Goal: Information Seeking & Learning: Learn about a topic

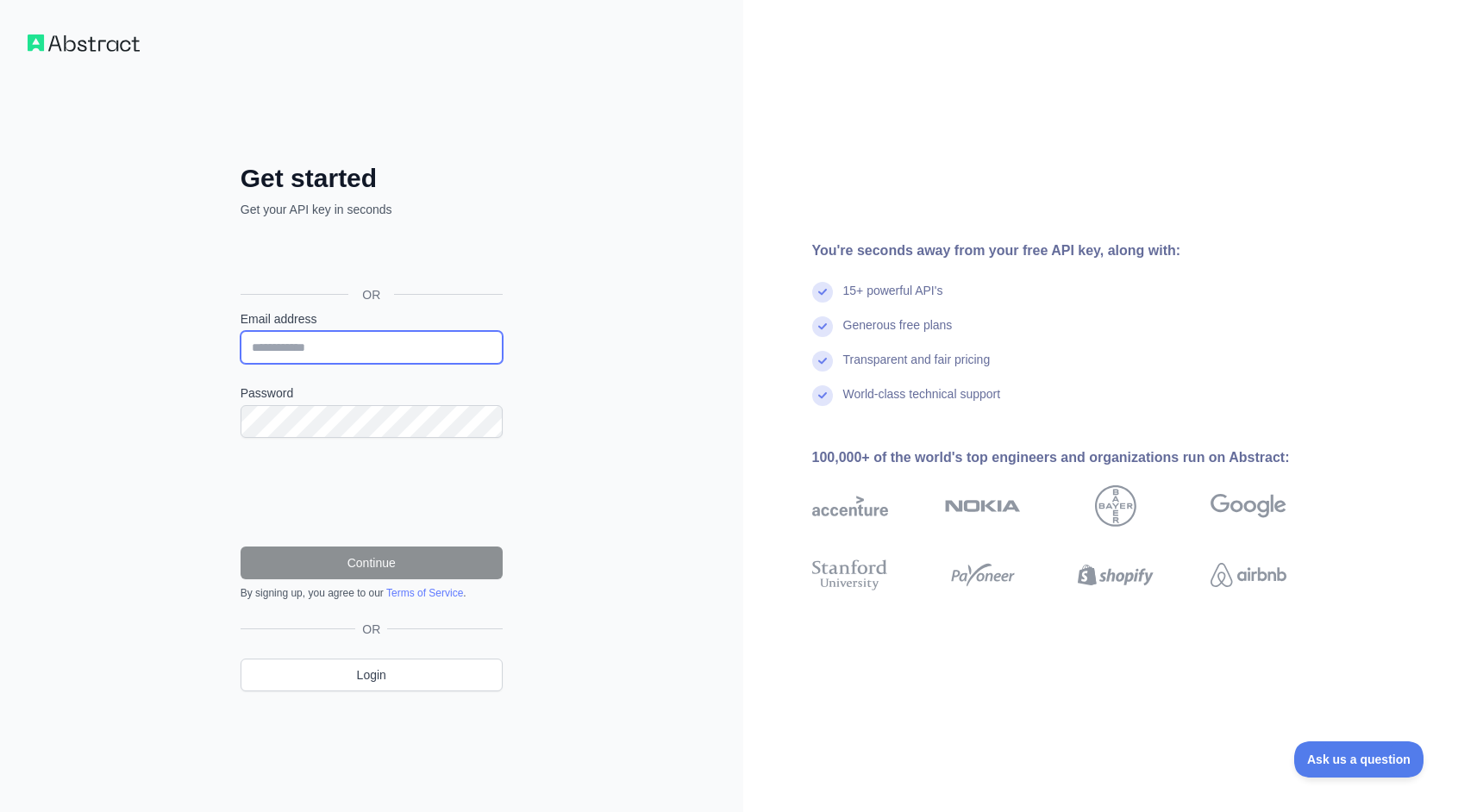
click at [454, 340] on input "Email address" at bounding box center [372, 346] width 263 height 32
type input "**********"
click at [615, 302] on div "**********" at bounding box center [371, 406] width 743 height 812
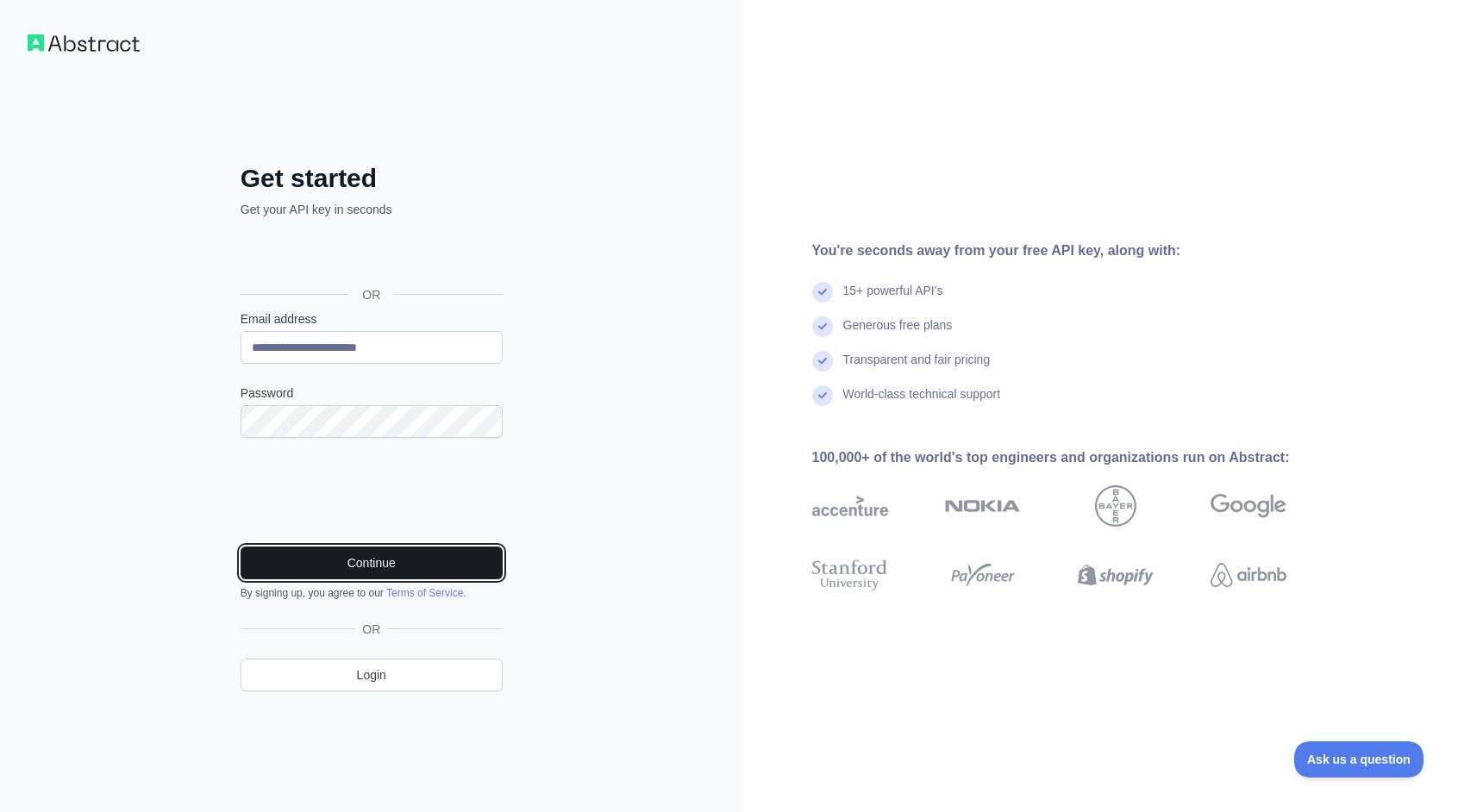
click at [392, 566] on button "Continue" at bounding box center [372, 563] width 263 height 32
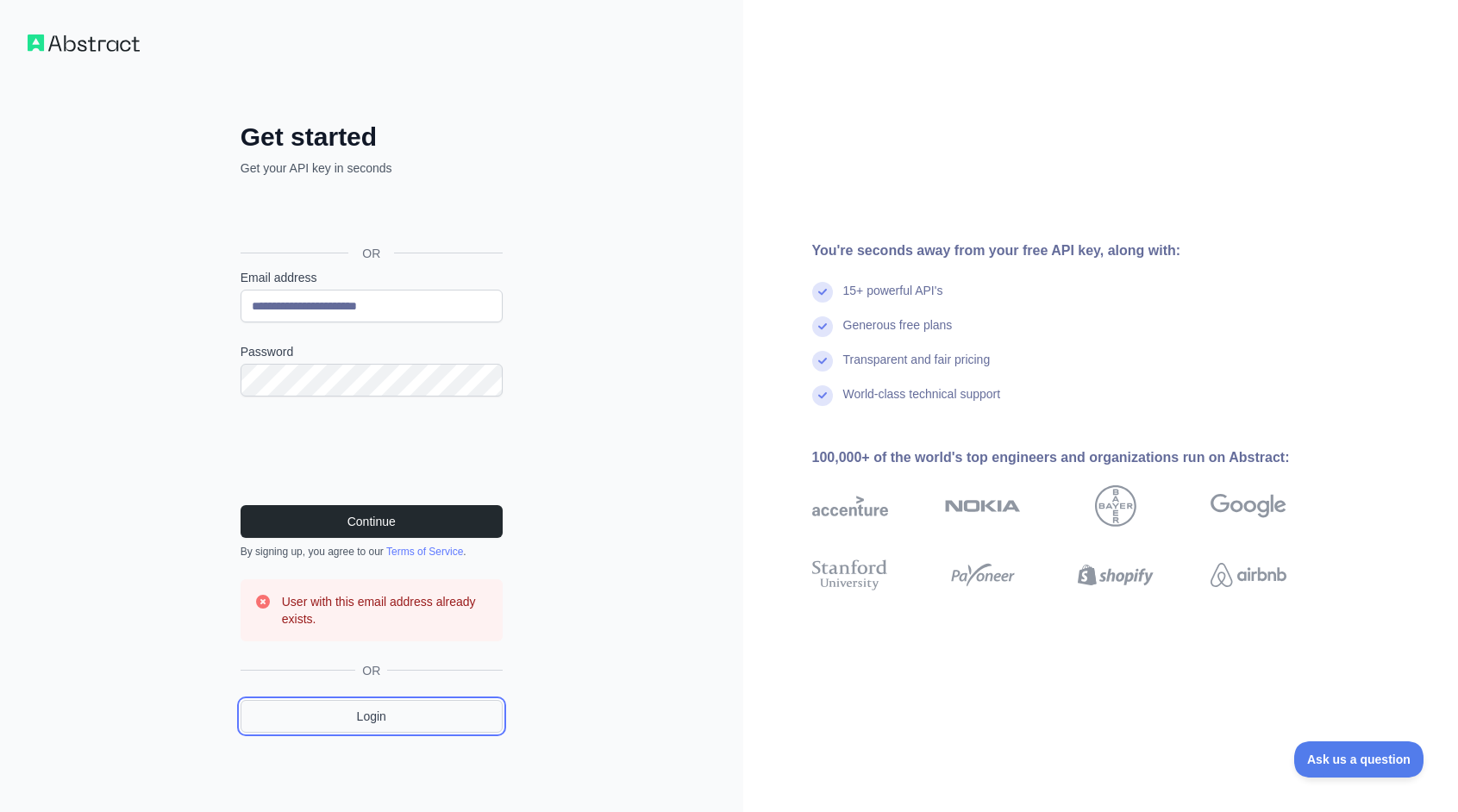
click at [333, 726] on link "Login" at bounding box center [372, 716] width 263 height 32
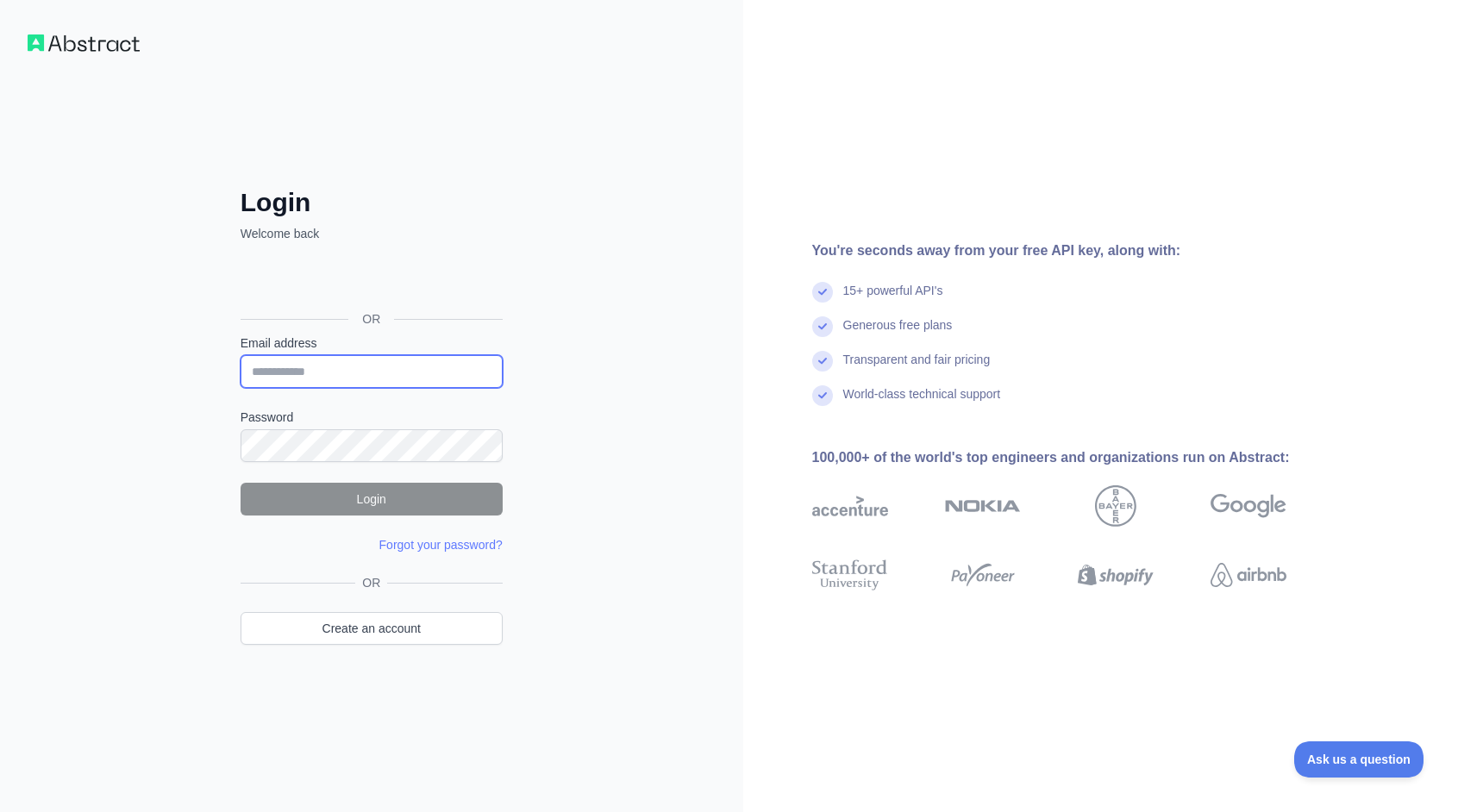
click at [320, 365] on input "Email address" at bounding box center [372, 371] width 263 height 32
paste input "**********"
type input "**********"
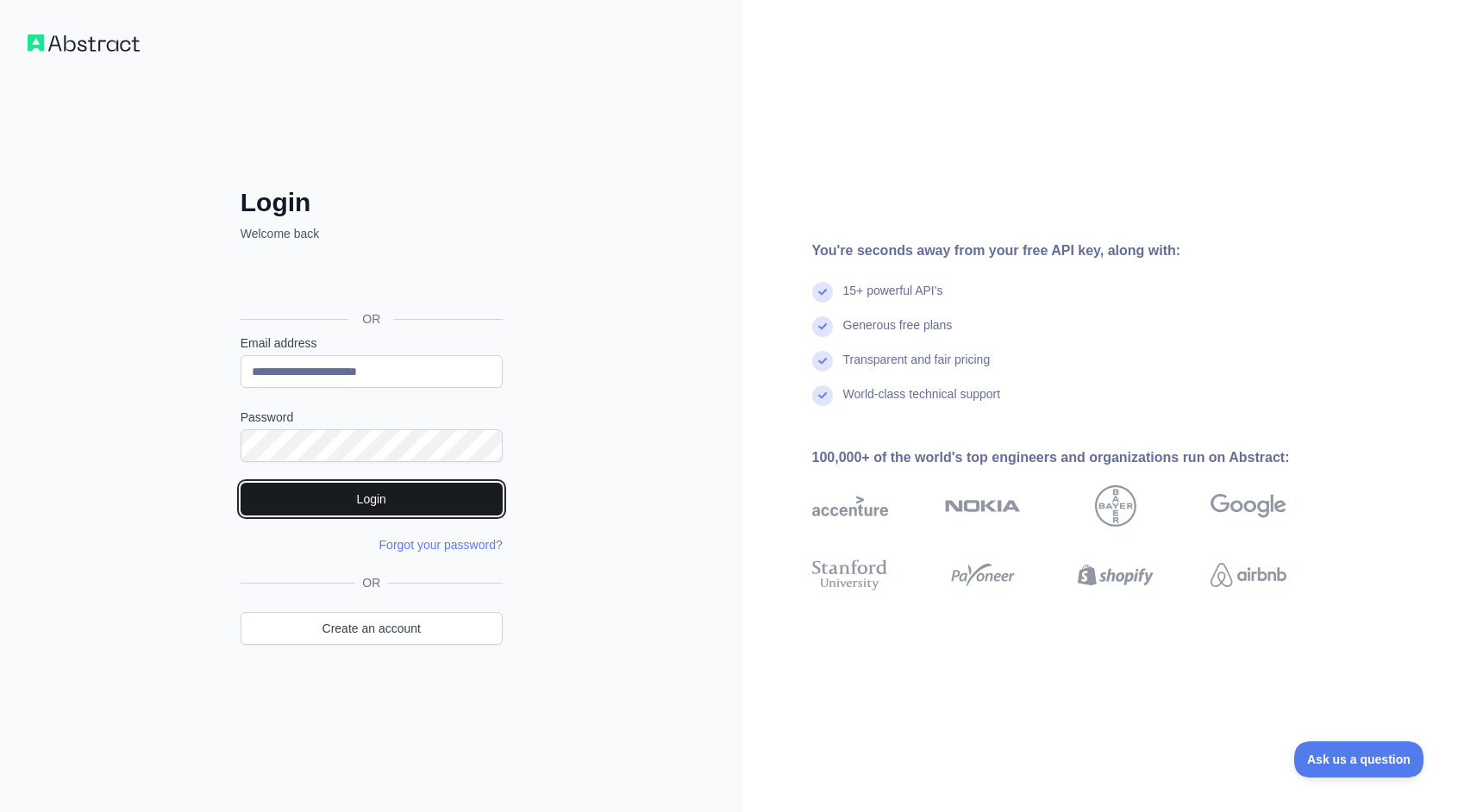
click at [337, 502] on button "Login" at bounding box center [372, 499] width 263 height 32
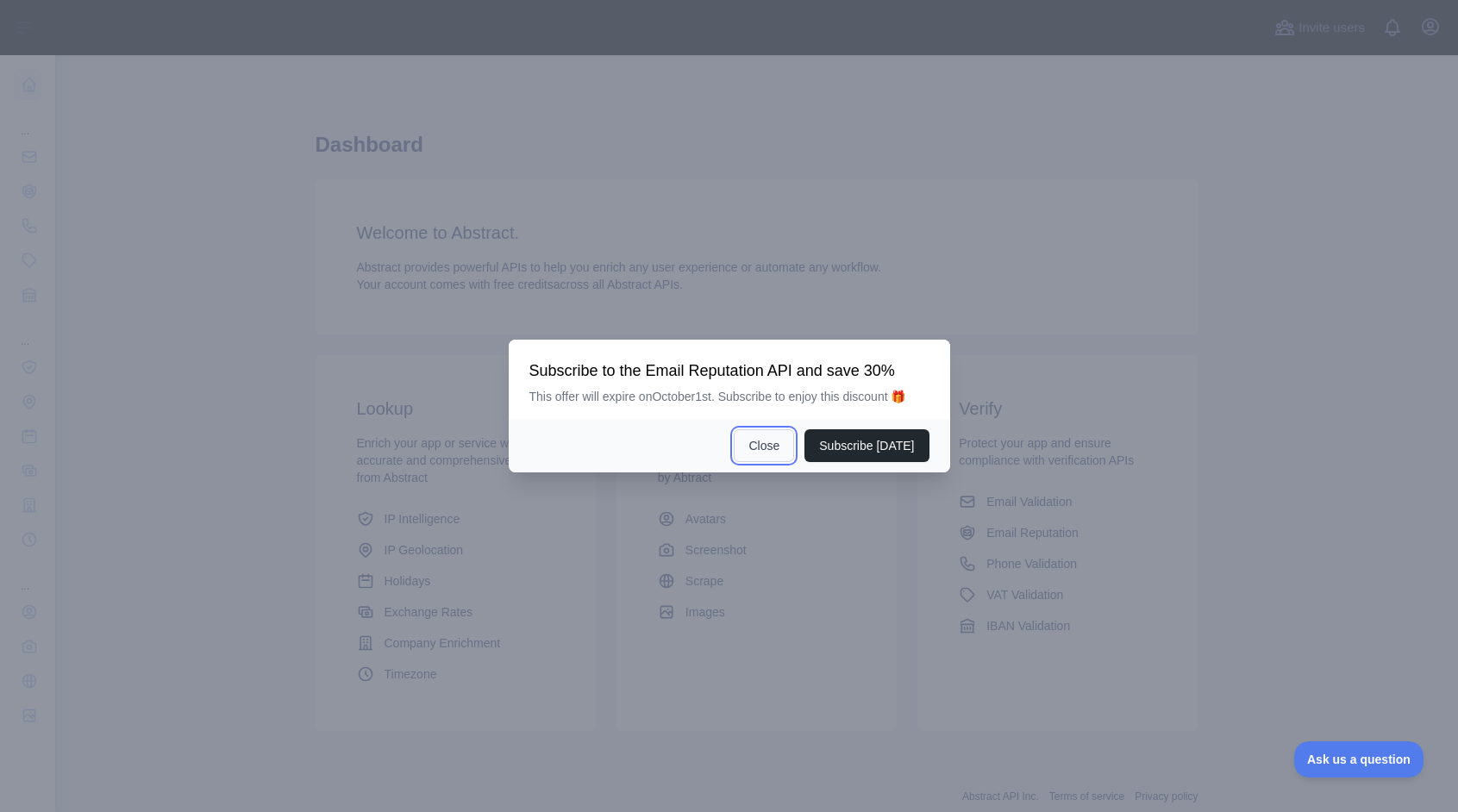
click at [766, 458] on button "Close" at bounding box center [763, 445] width 60 height 32
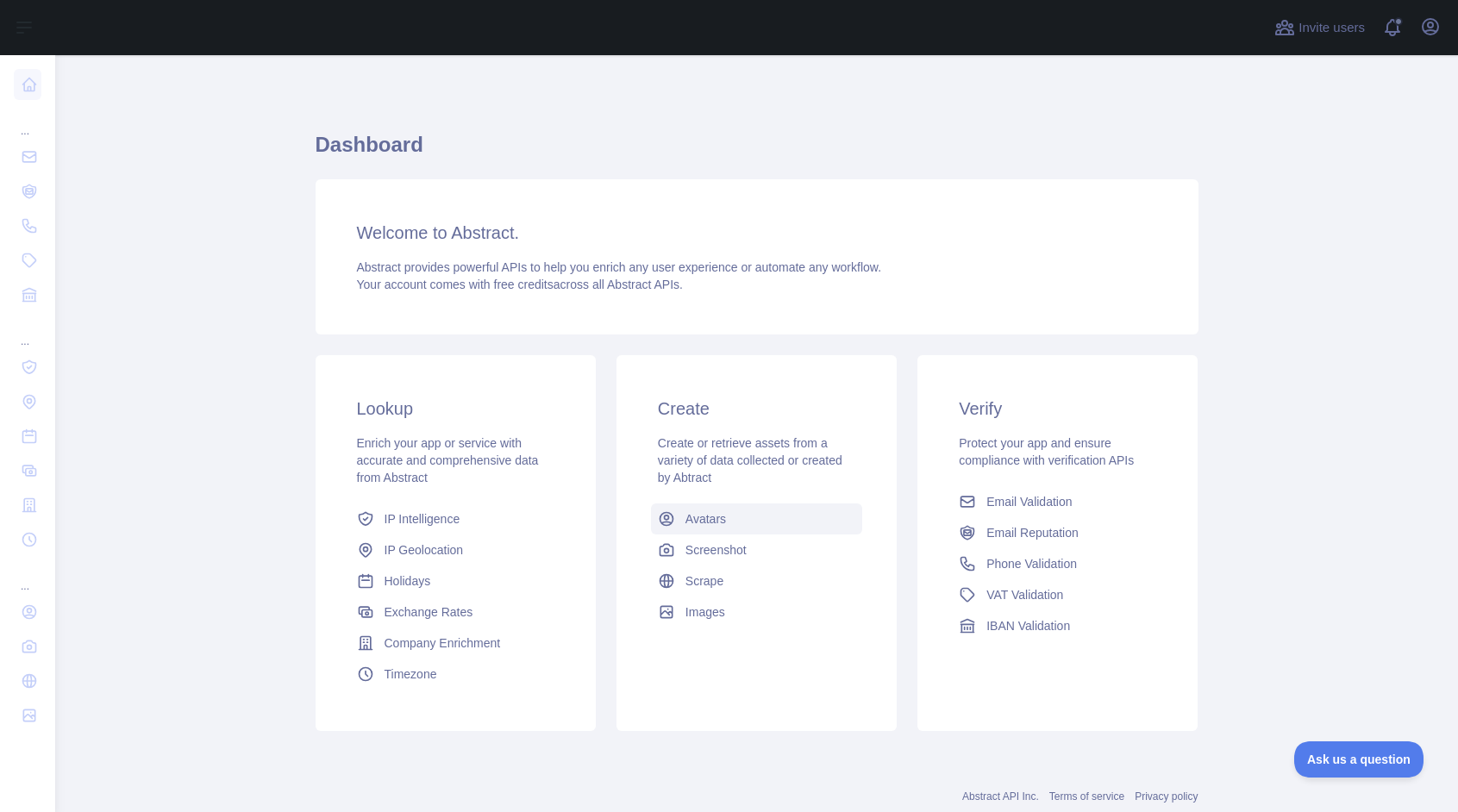
click at [700, 519] on span "Avatars" at bounding box center [705, 519] width 40 height 18
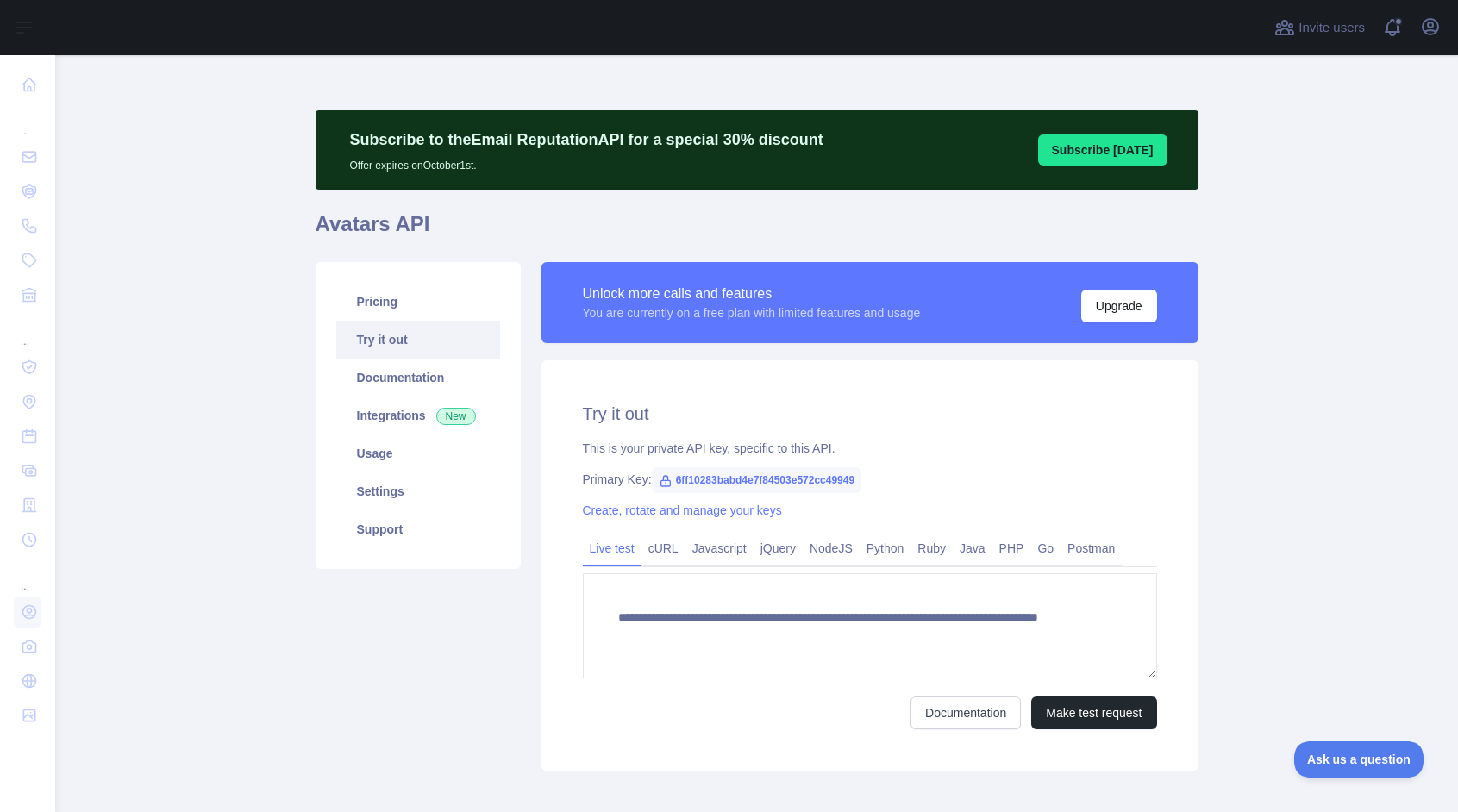
scroll to position [84, 0]
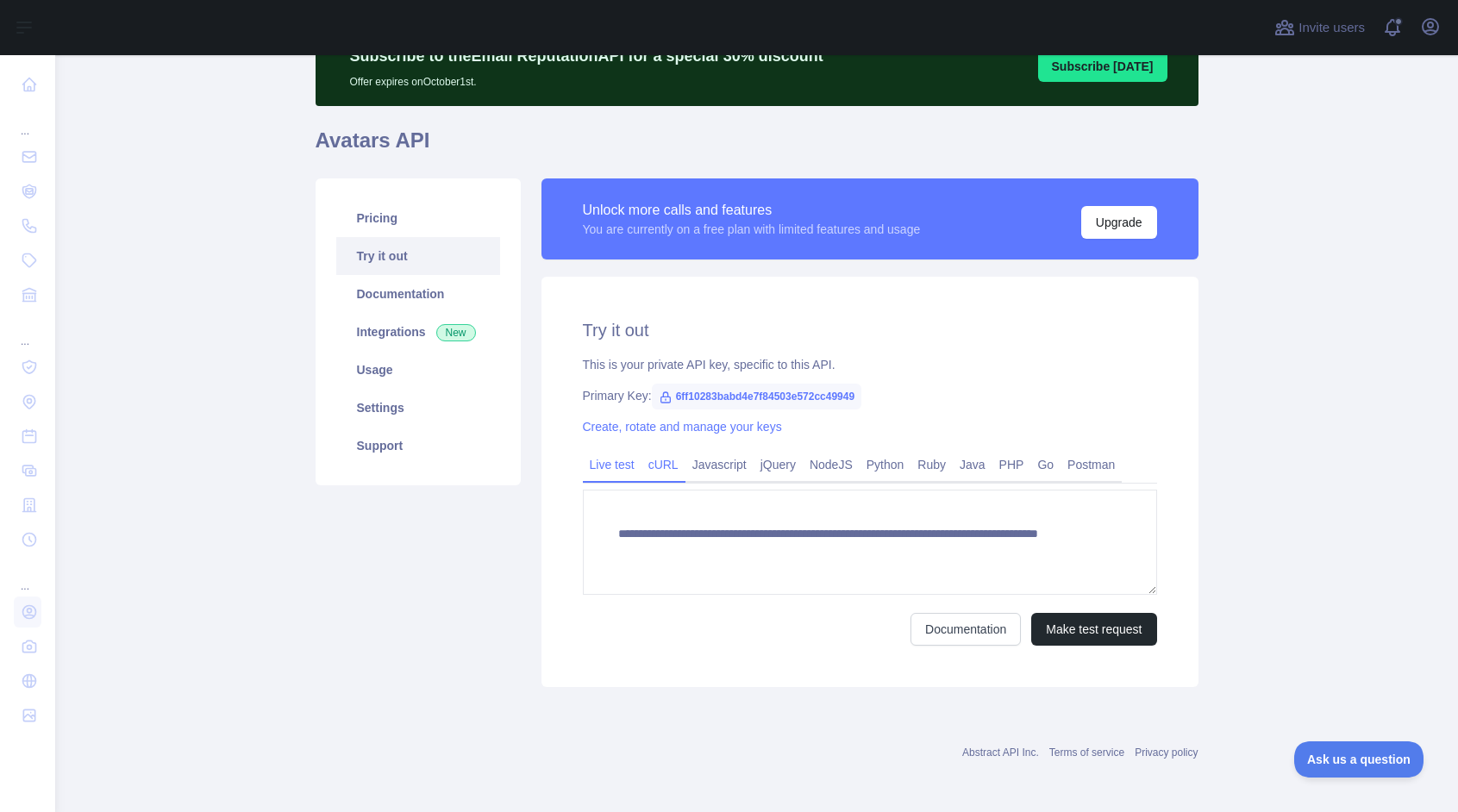
click at [679, 466] on link "cURL" at bounding box center [663, 465] width 44 height 28
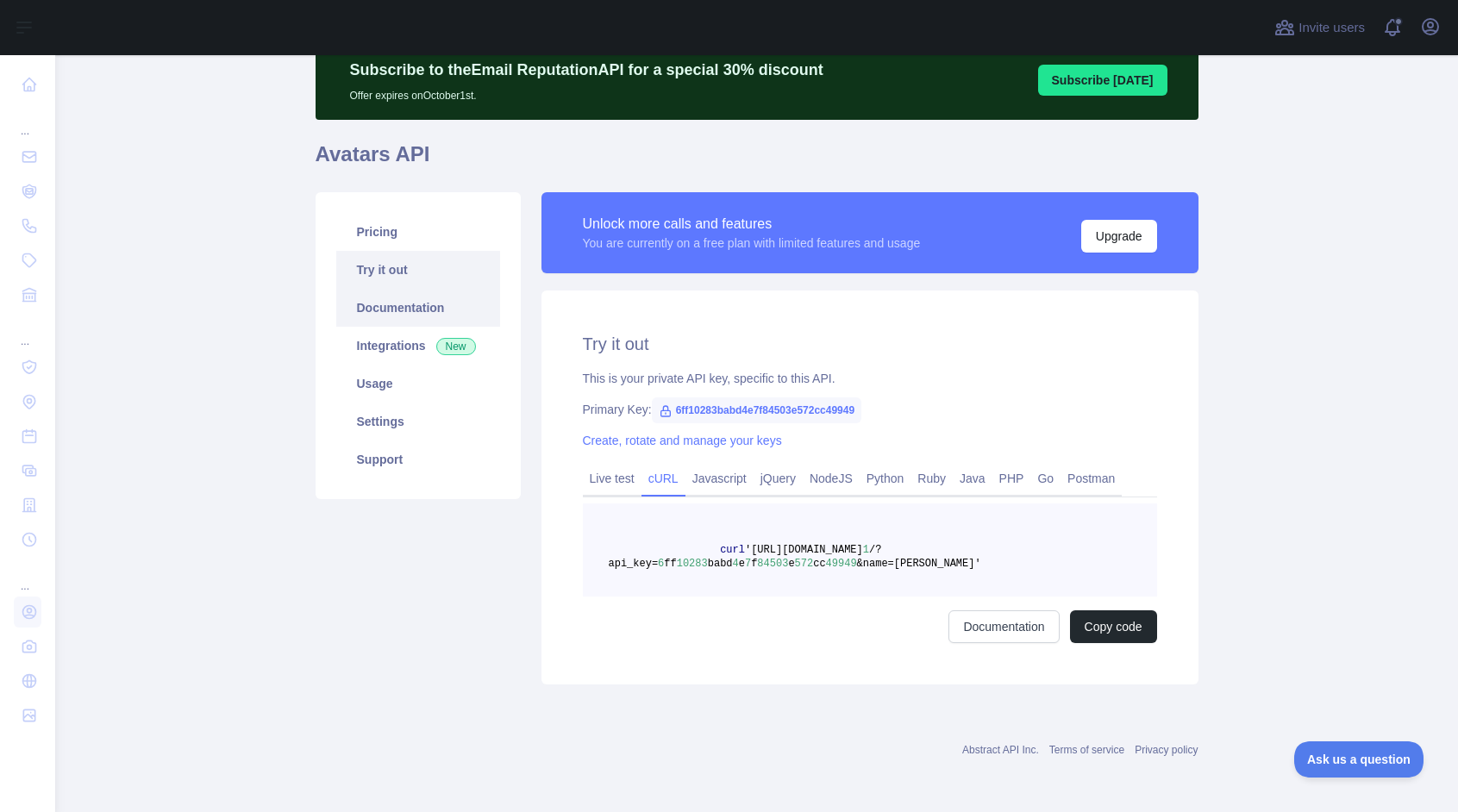
click at [397, 314] on link "Documentation" at bounding box center [417, 307] width 164 height 38
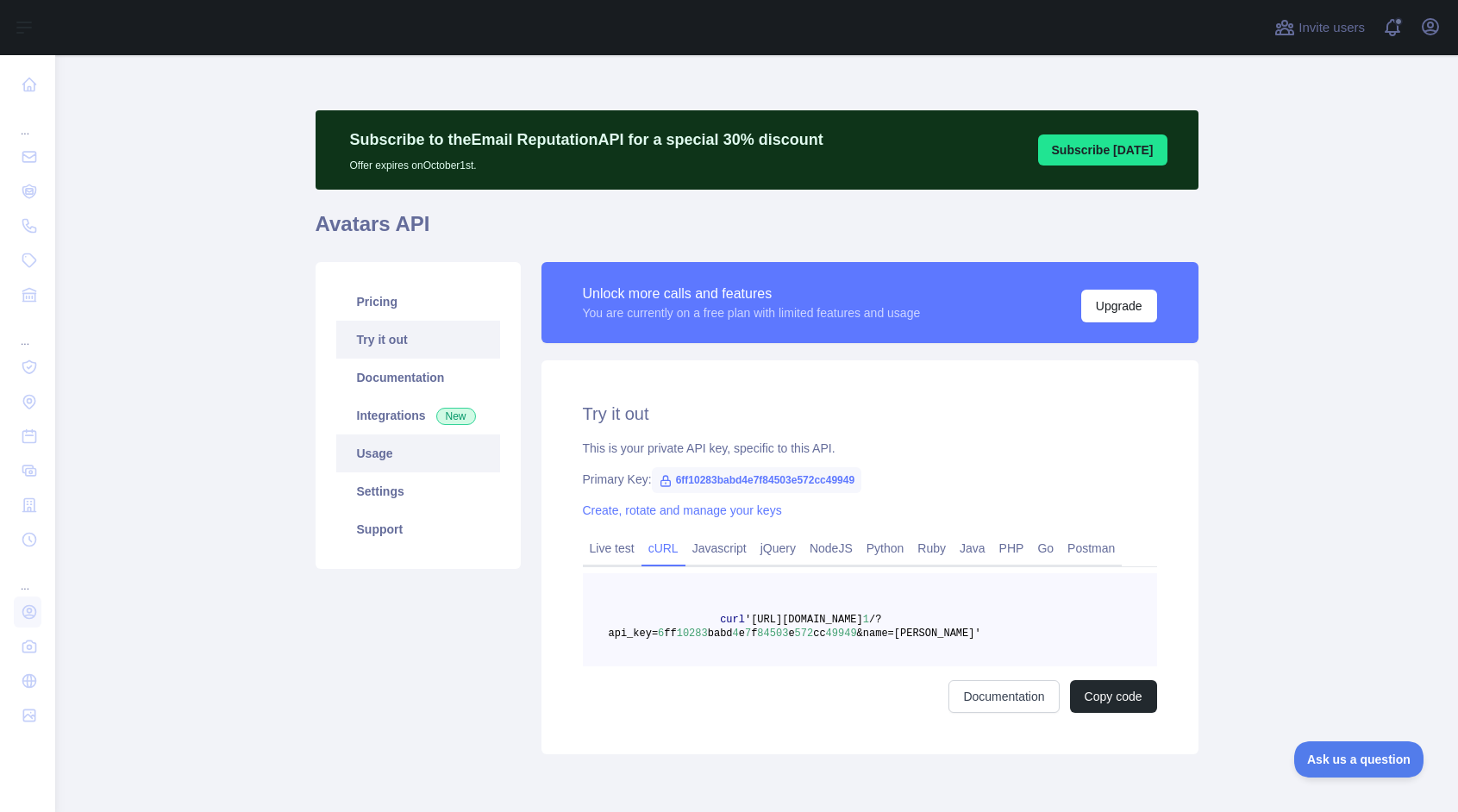
click at [390, 460] on link "Usage" at bounding box center [417, 453] width 164 height 38
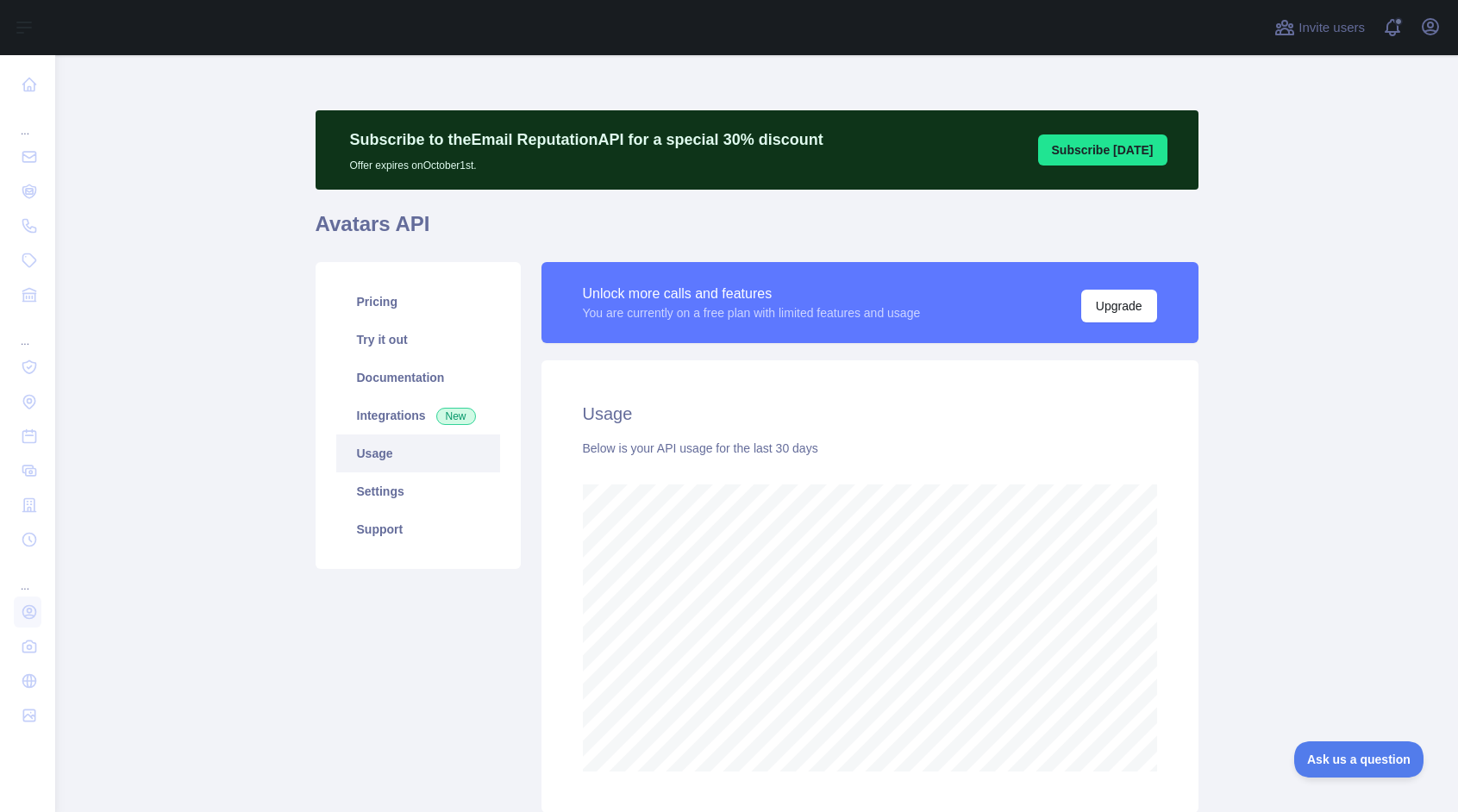
scroll to position [757, 1390]
click at [412, 419] on link "Integrations New" at bounding box center [417, 415] width 164 height 38
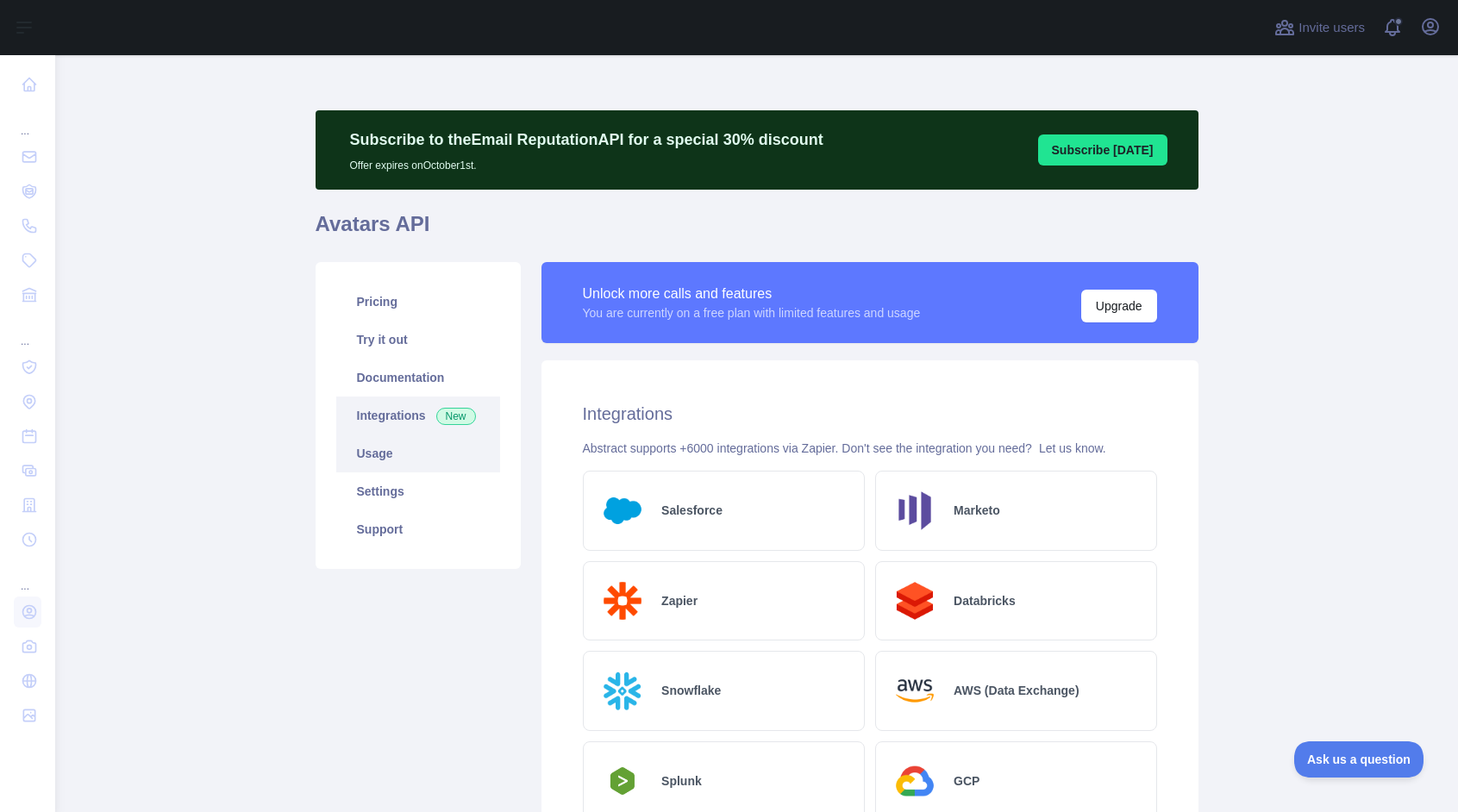
click at [379, 456] on link "Usage" at bounding box center [417, 453] width 164 height 38
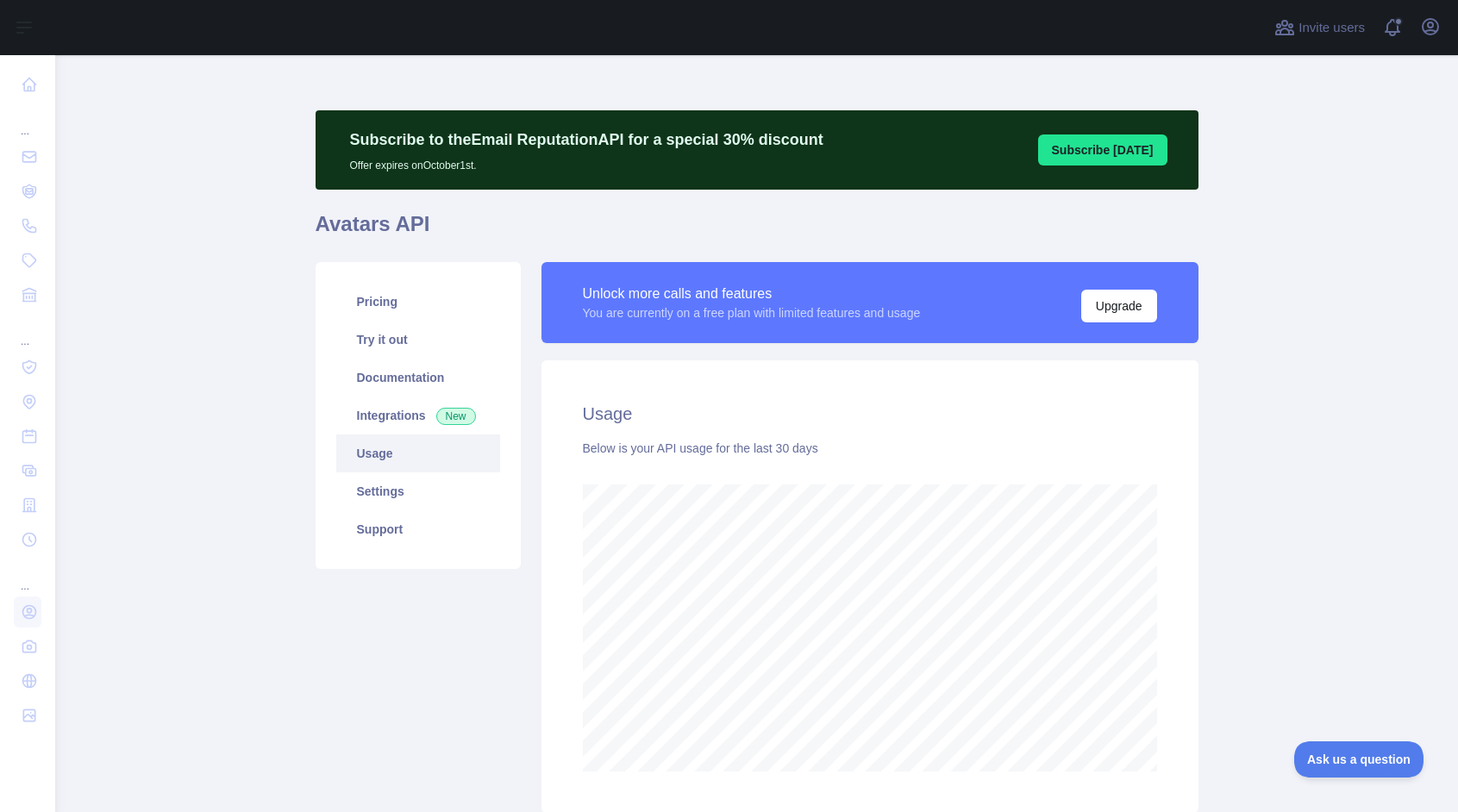
scroll to position [757, 1390]
click at [378, 424] on link "Integrations New" at bounding box center [417, 415] width 164 height 38
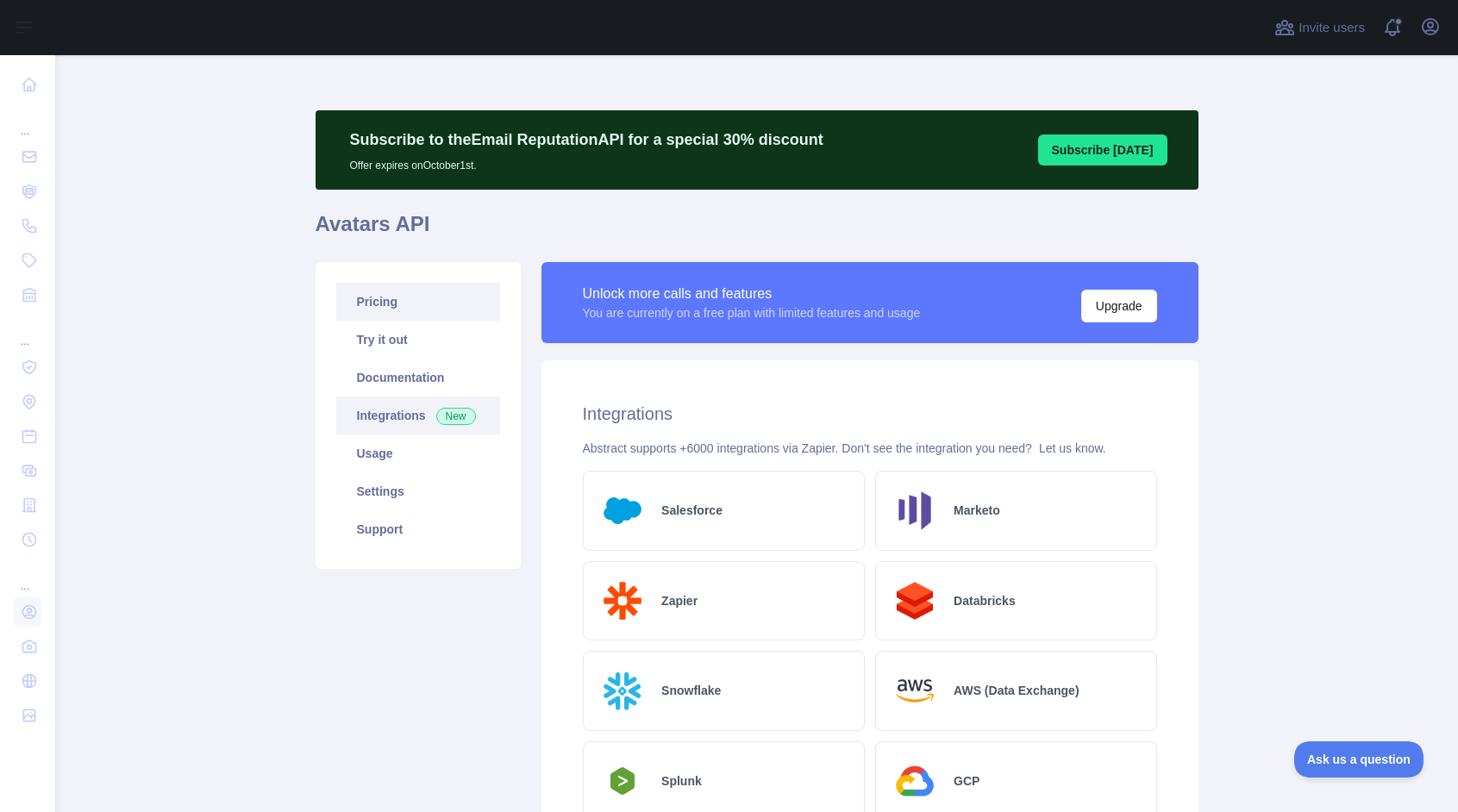
click at [397, 306] on link "Pricing" at bounding box center [417, 301] width 164 height 38
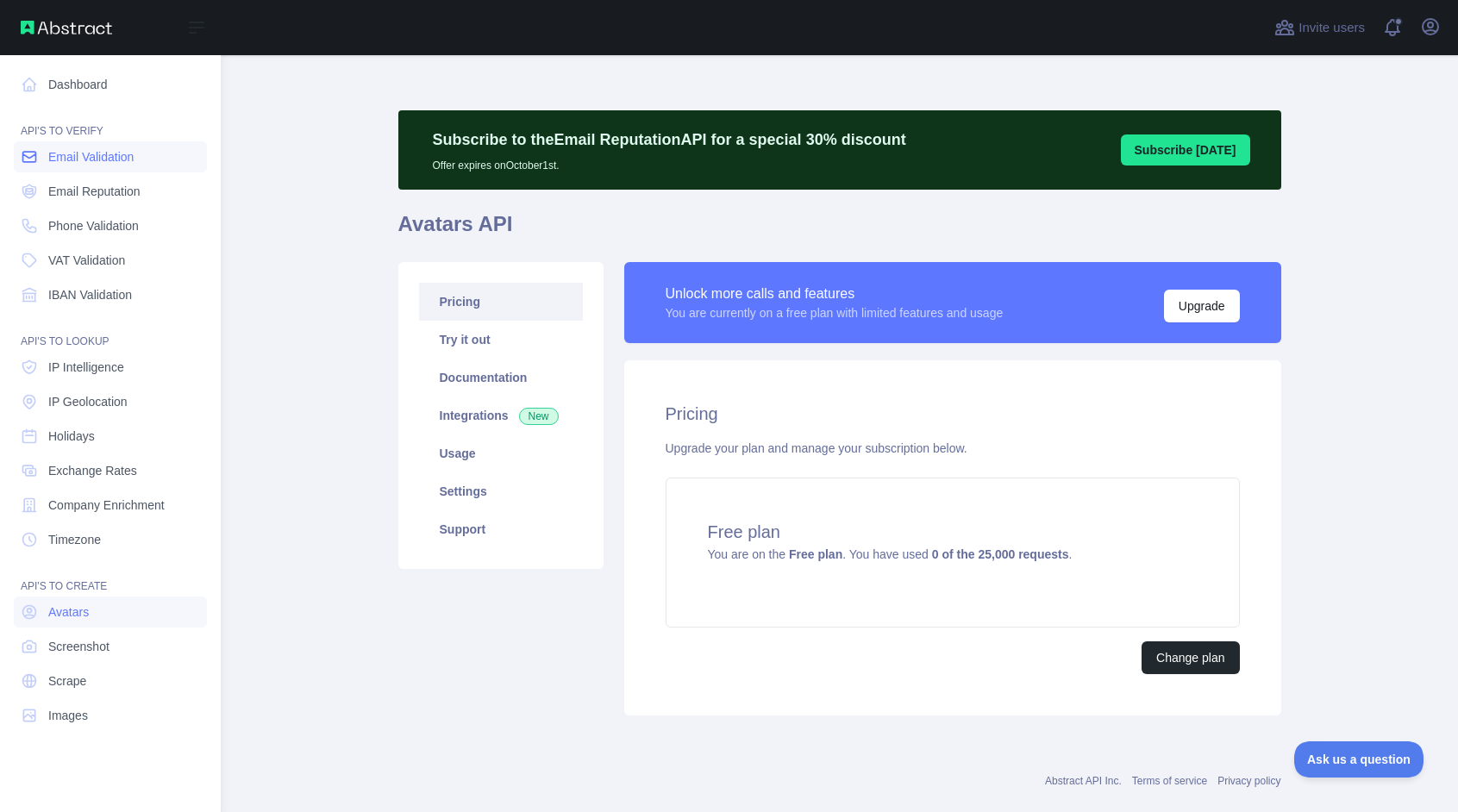
click at [125, 163] on span "Email Validation" at bounding box center [91, 157] width 86 height 18
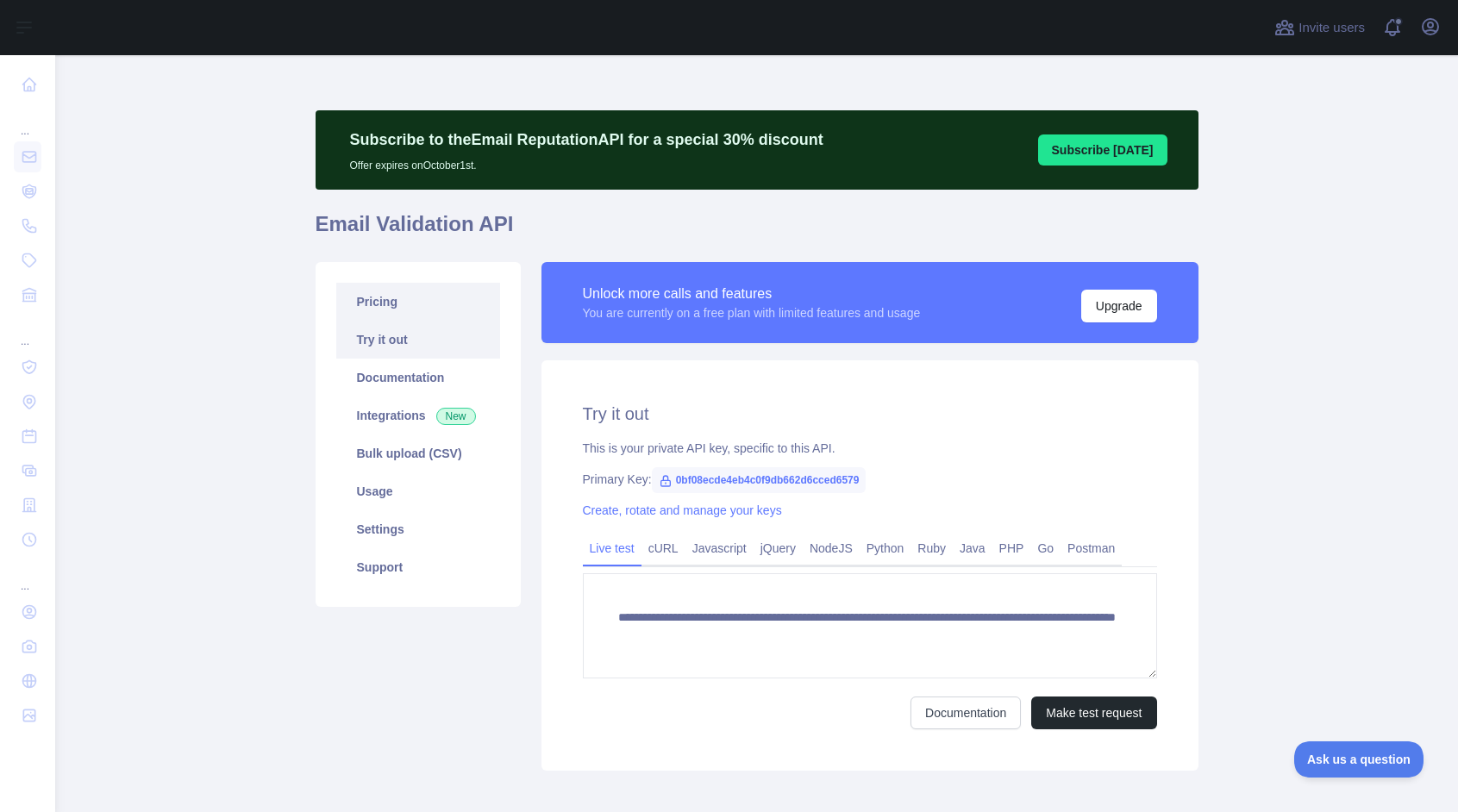
click at [375, 304] on link "Pricing" at bounding box center [417, 301] width 164 height 38
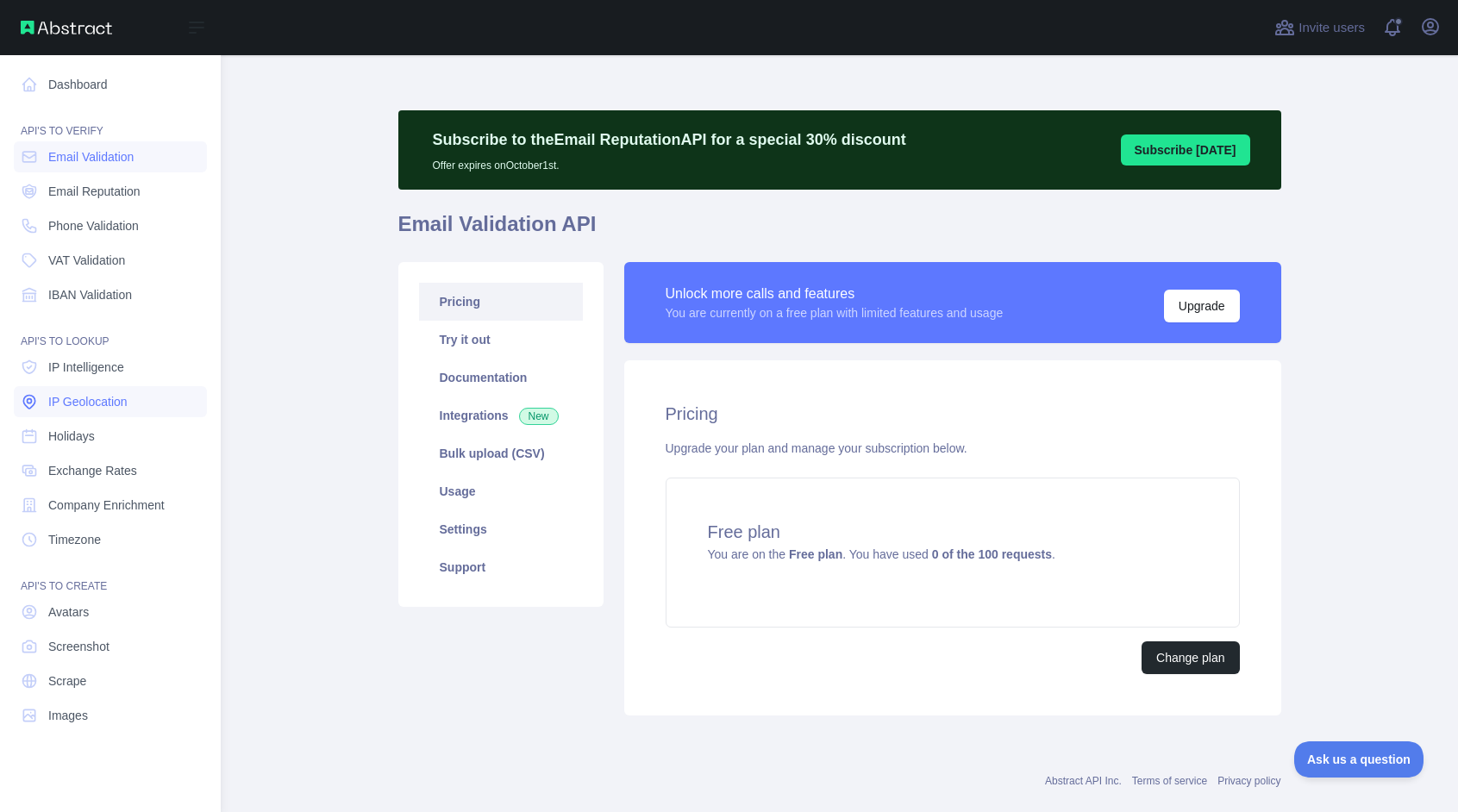
click at [90, 402] on span "IP Geolocation" at bounding box center [88, 402] width 80 height 18
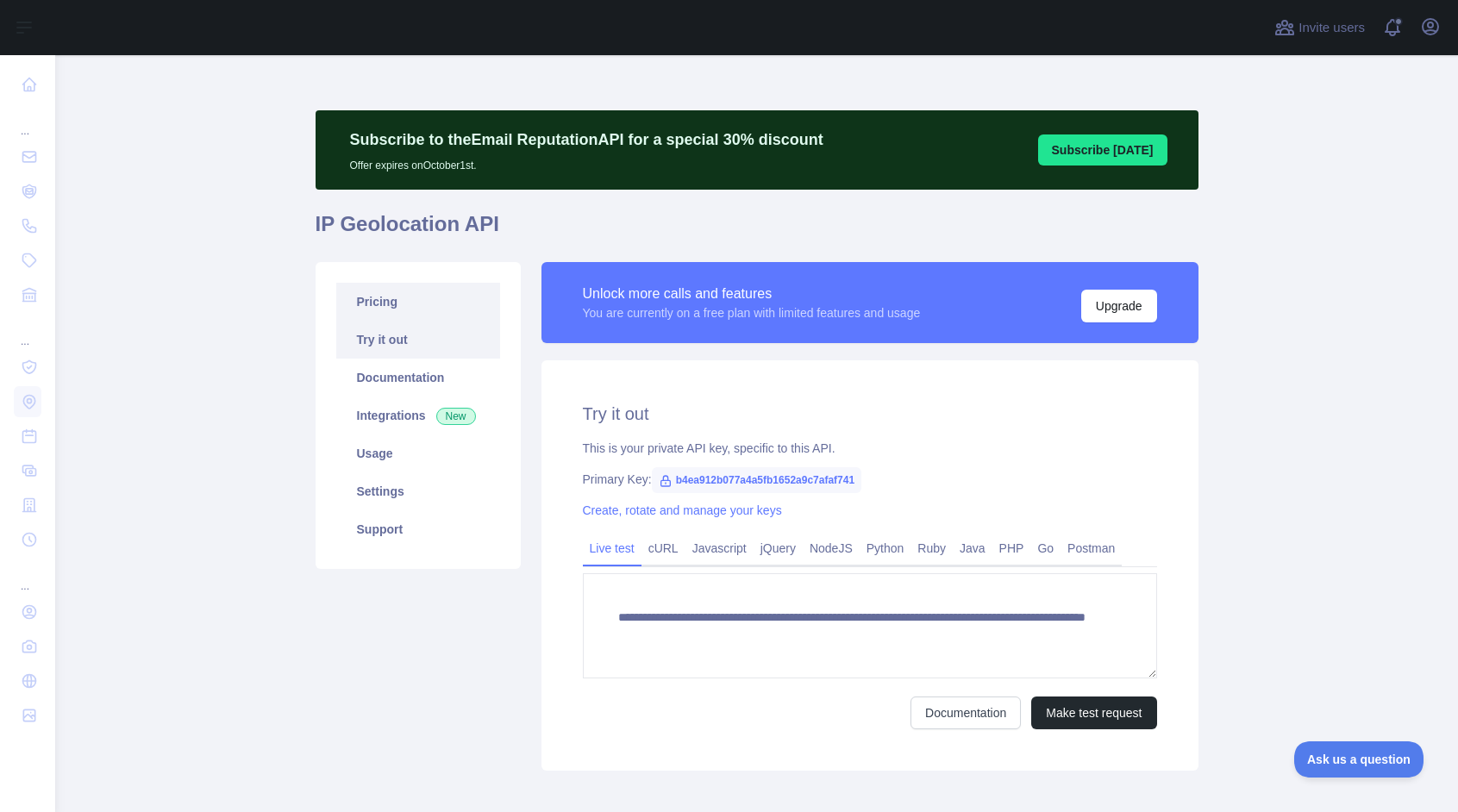
click at [385, 303] on link "Pricing" at bounding box center [417, 301] width 164 height 38
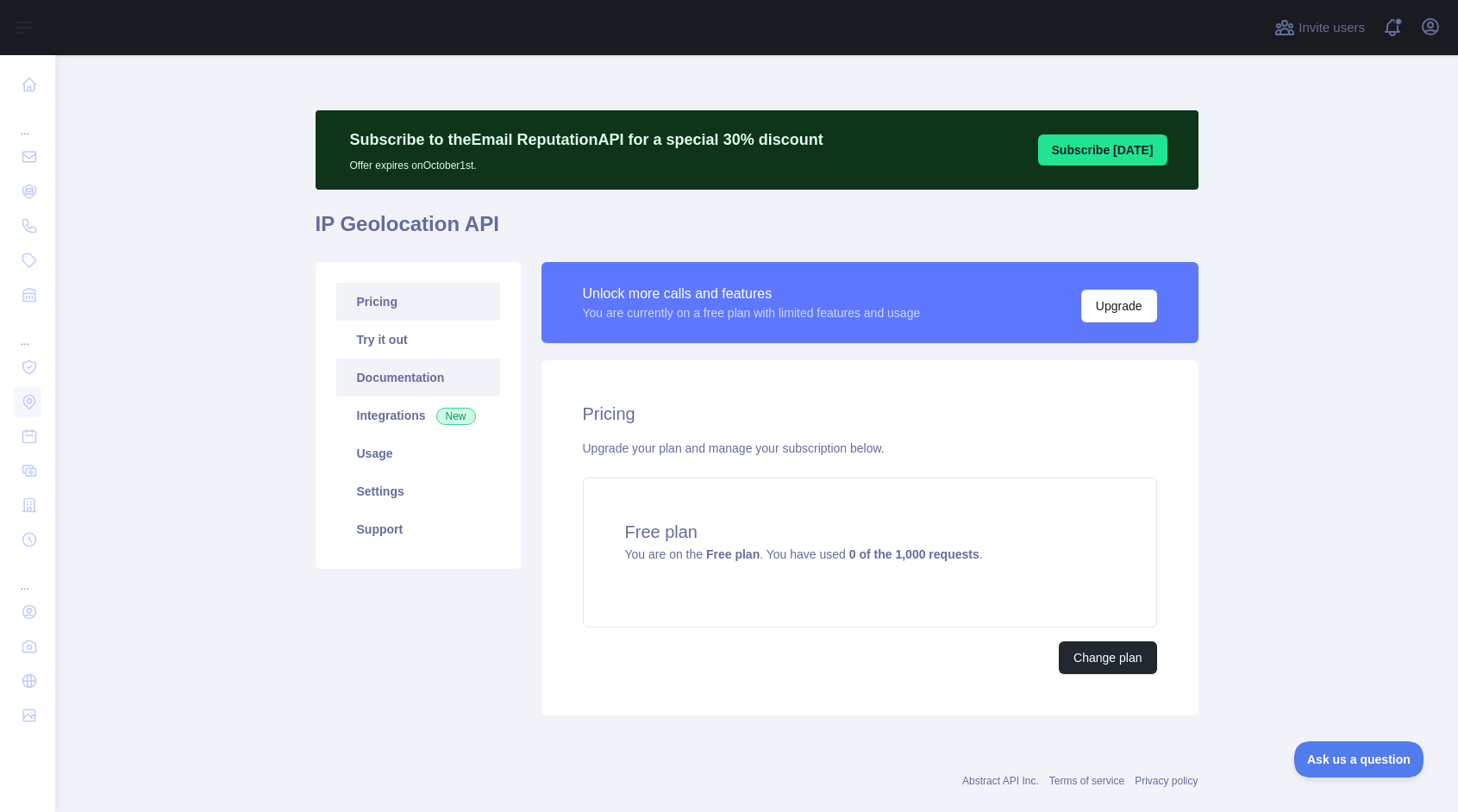
click at [380, 379] on link "Documentation" at bounding box center [417, 377] width 164 height 38
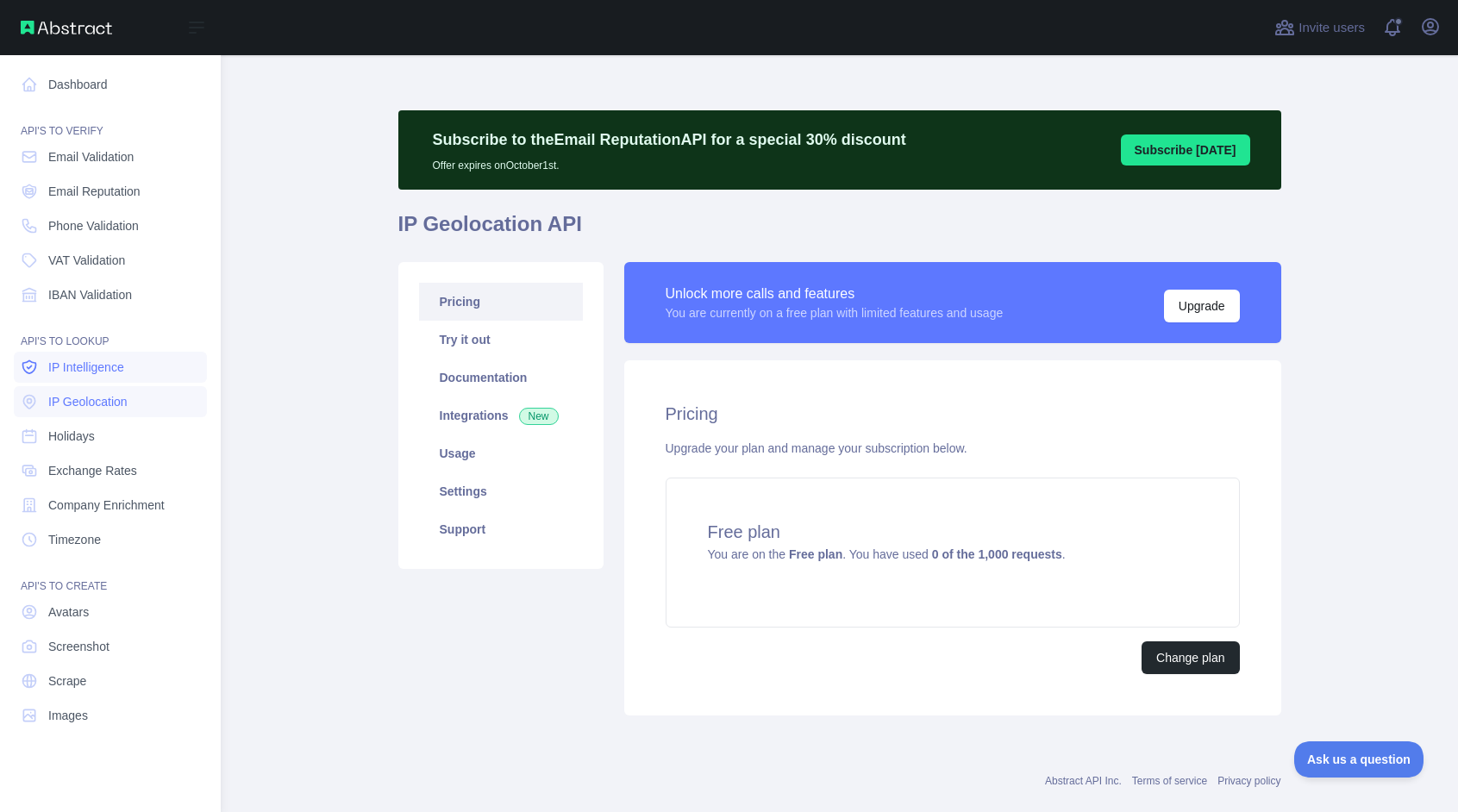
click at [107, 371] on span "IP Intelligence" at bounding box center [86, 368] width 76 height 18
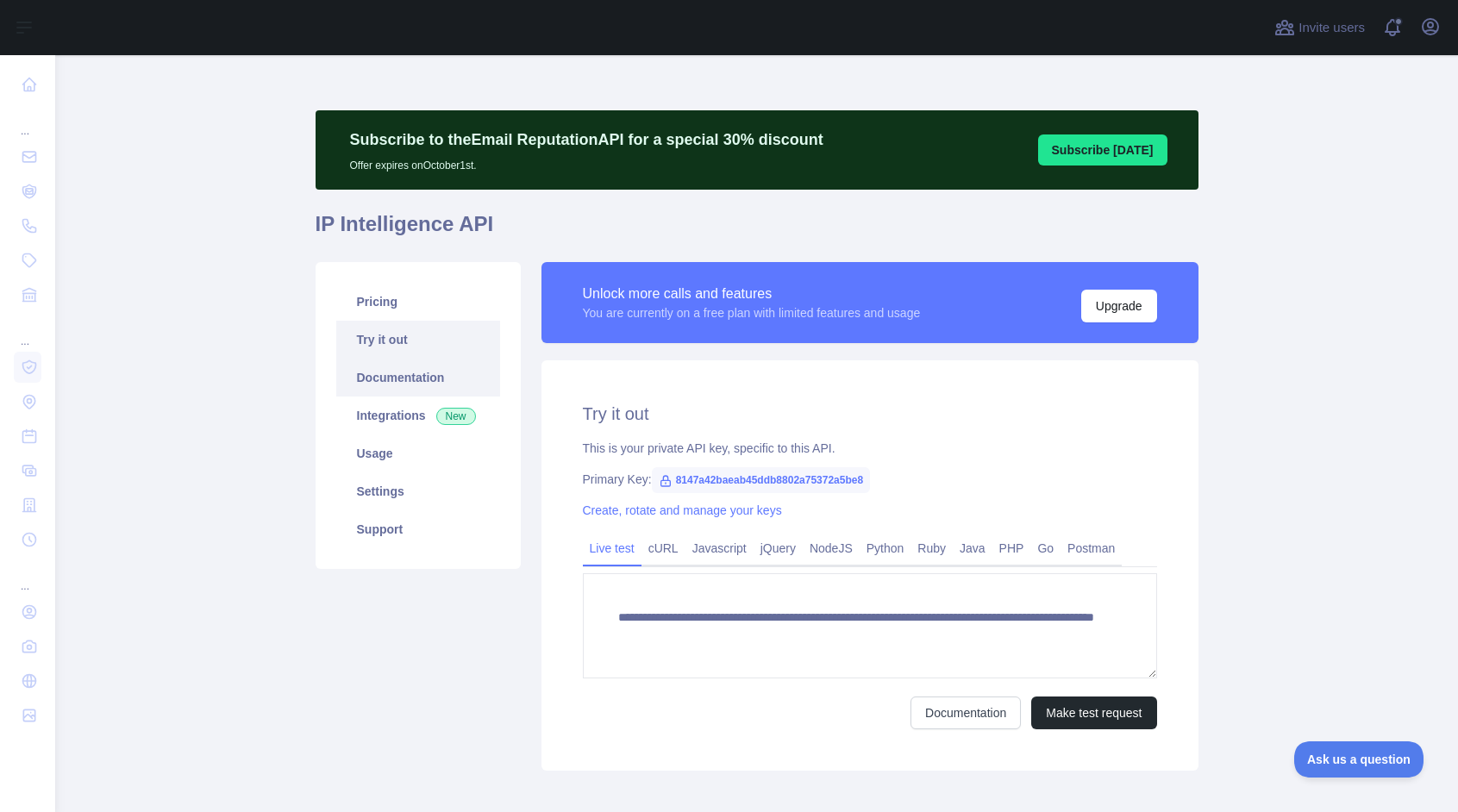
click at [396, 388] on link "Documentation" at bounding box center [417, 377] width 164 height 38
click at [379, 312] on link "Pricing" at bounding box center [417, 301] width 164 height 38
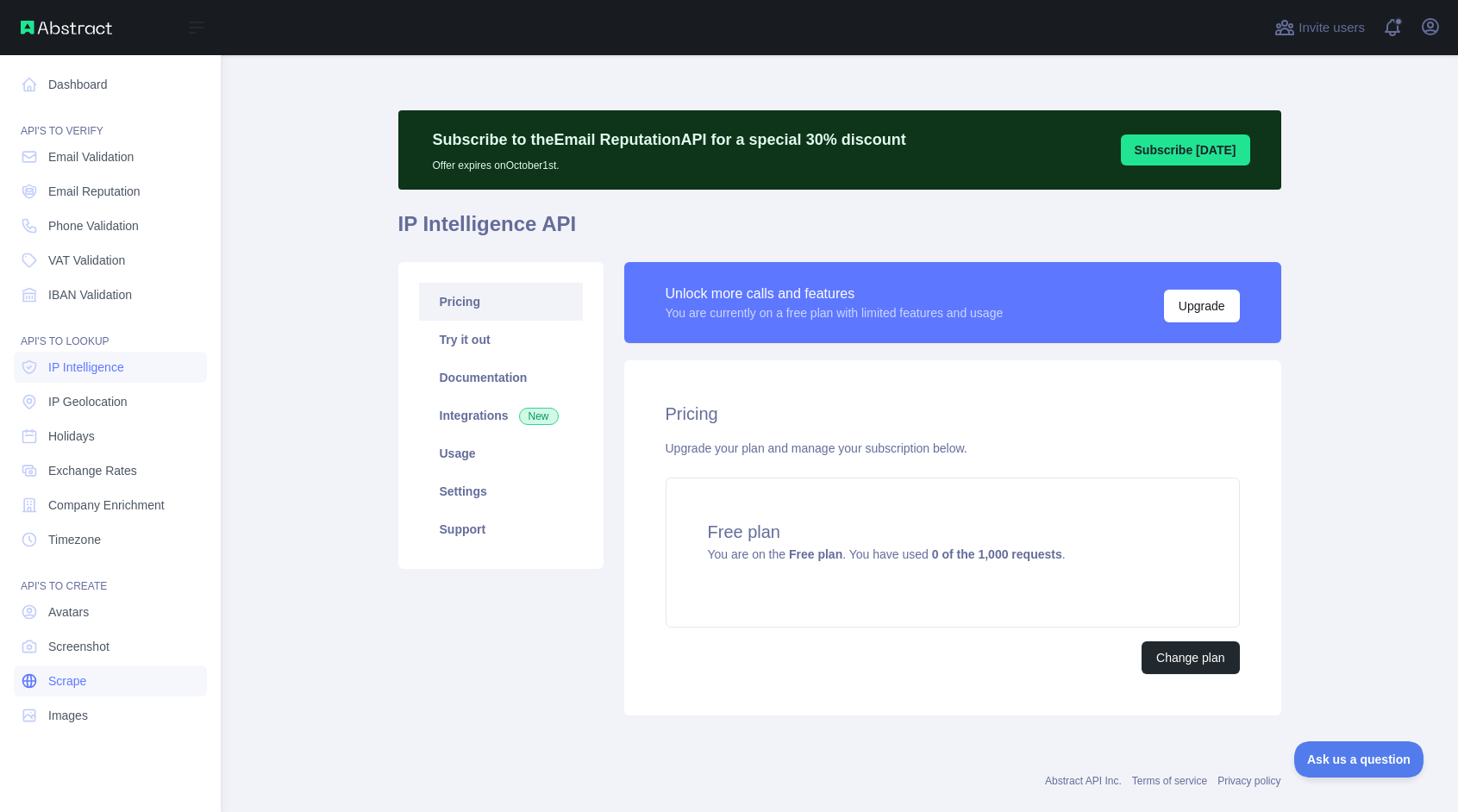
click at [111, 676] on link "Scrape" at bounding box center [110, 681] width 193 height 31
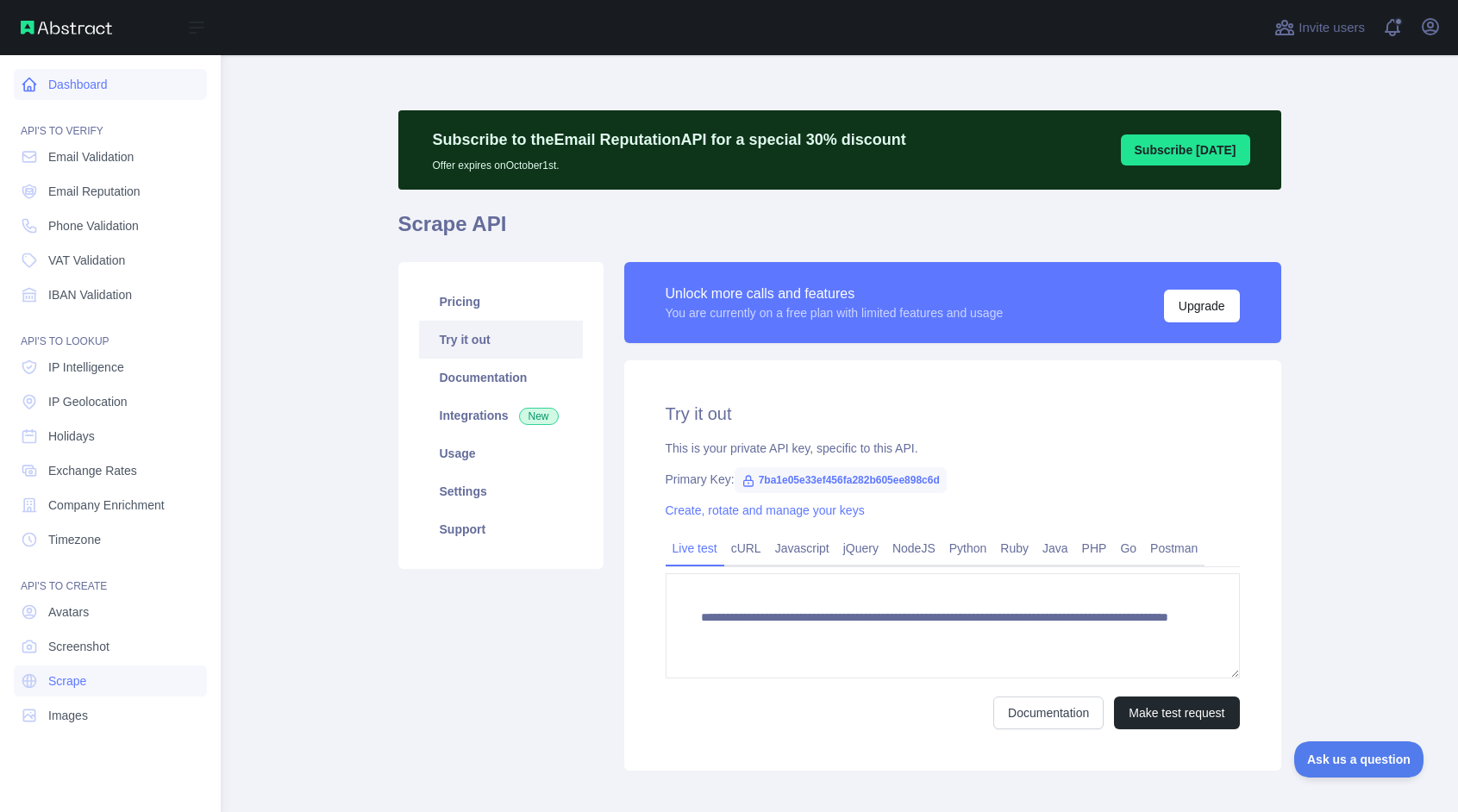
click at [89, 88] on link "Dashboard" at bounding box center [110, 84] width 193 height 31
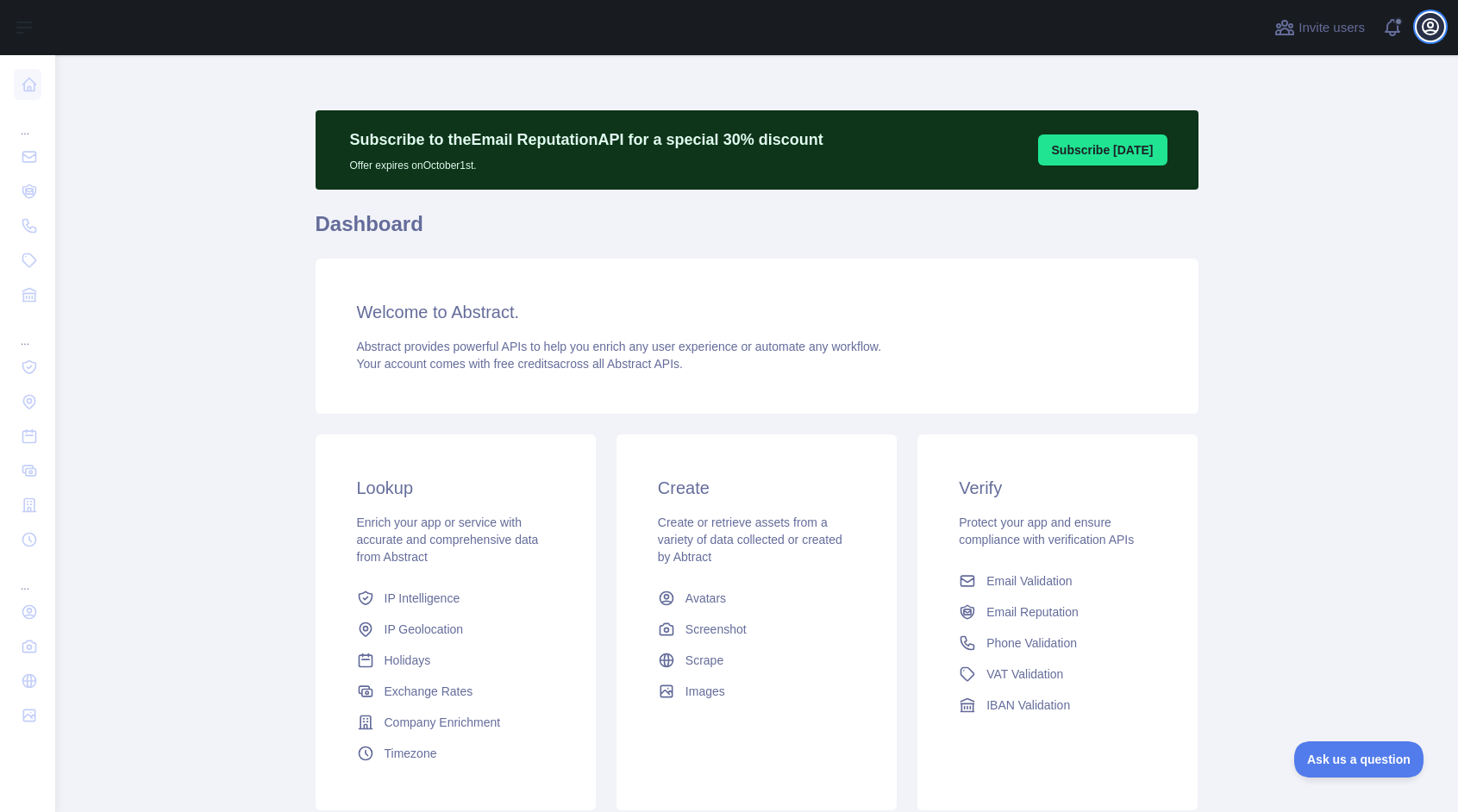
click at [1434, 29] on icon "button" at bounding box center [1431, 27] width 21 height 21
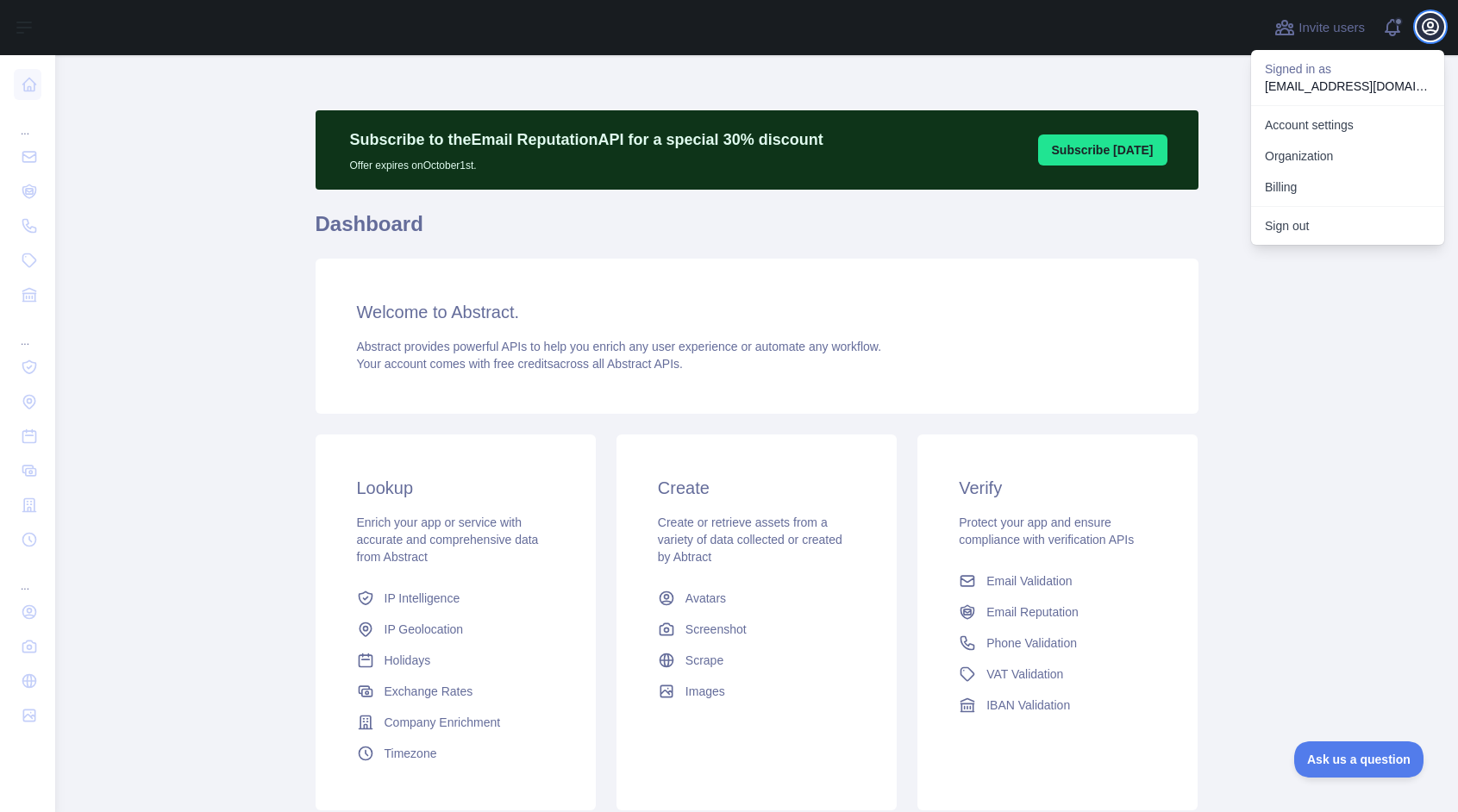
click at [1433, 29] on icon "button" at bounding box center [1431, 27] width 21 height 21
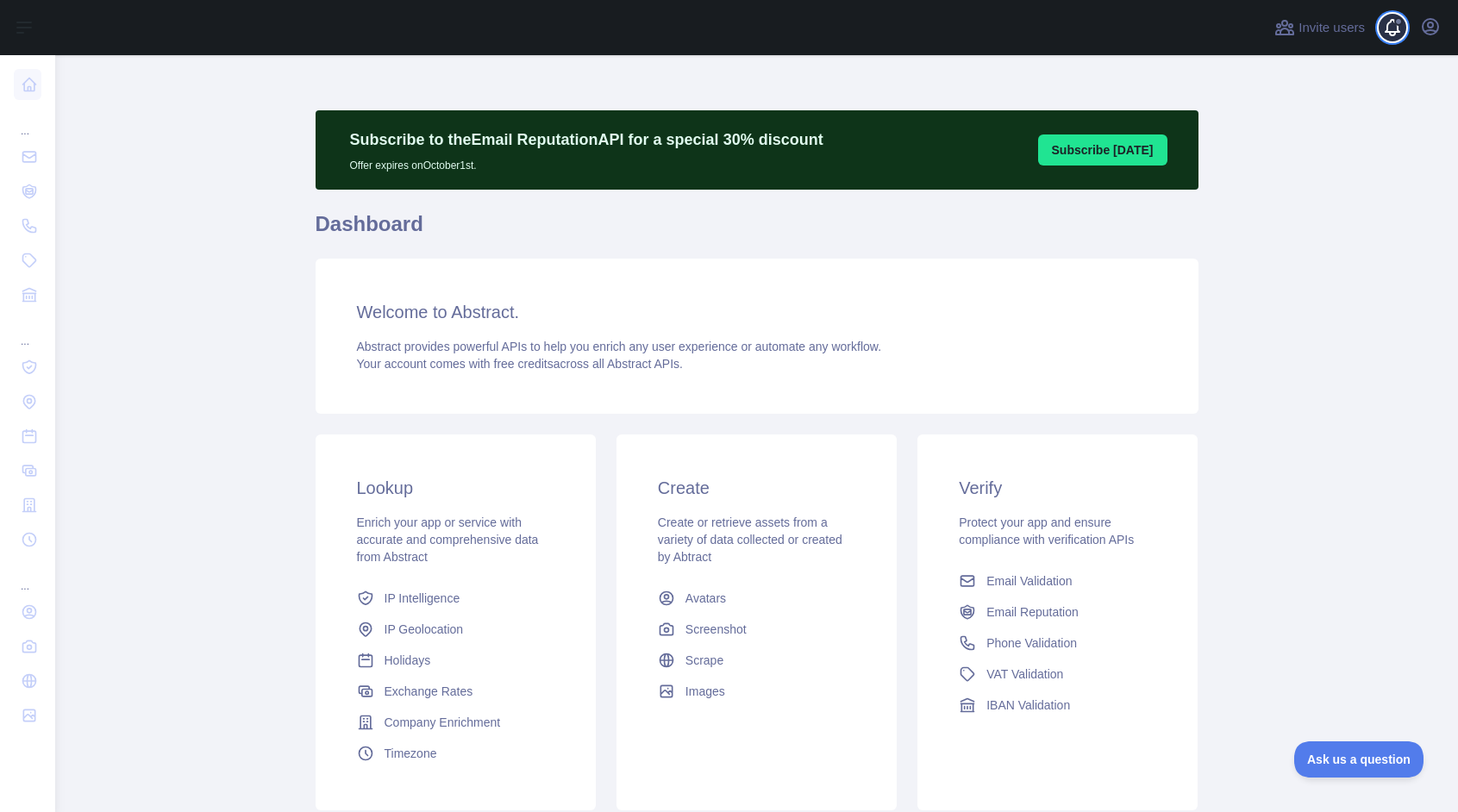
click at [1391, 31] on span at bounding box center [1398, 27] width 34 height 55
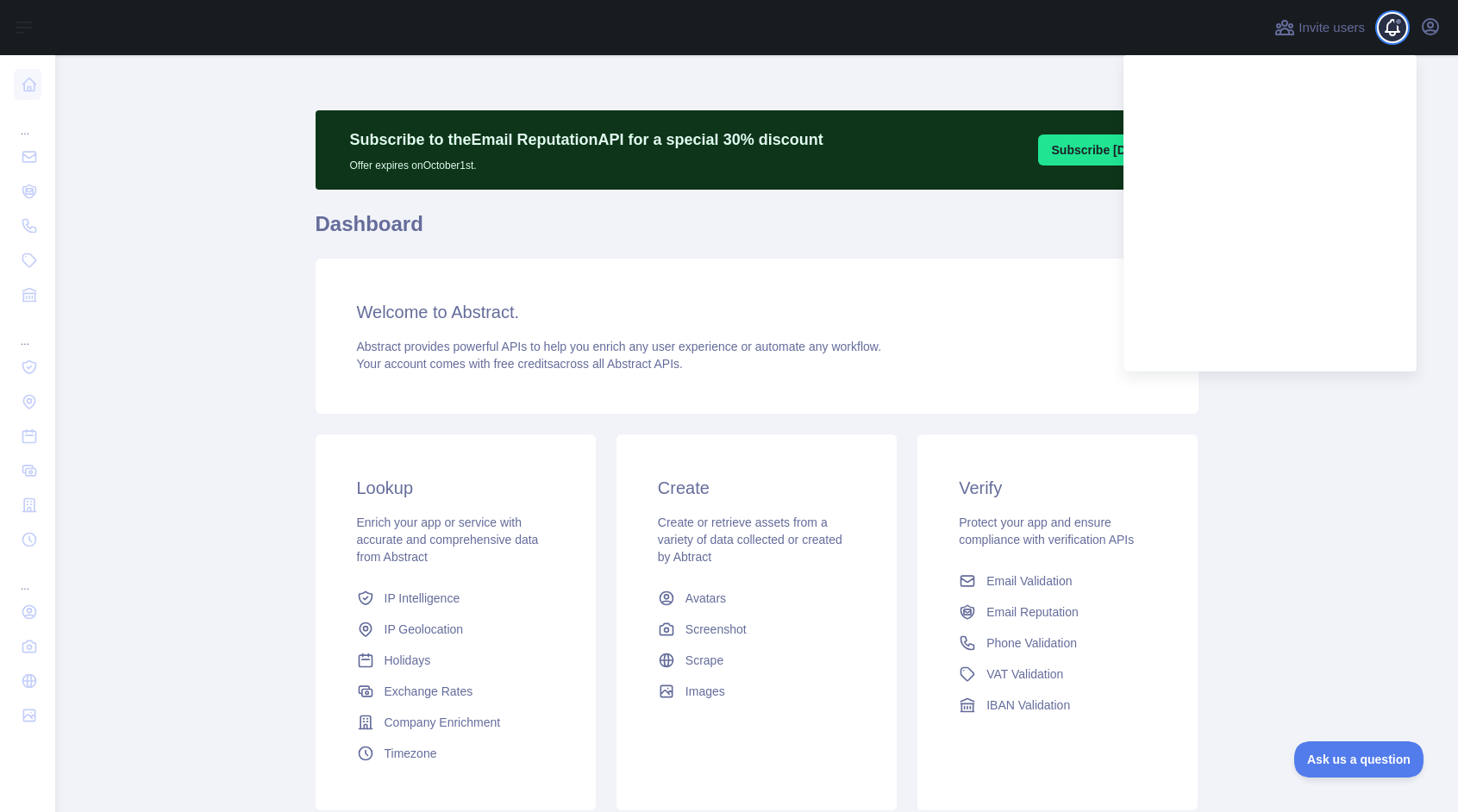
click at [1391, 30] on span at bounding box center [1398, 27] width 34 height 55
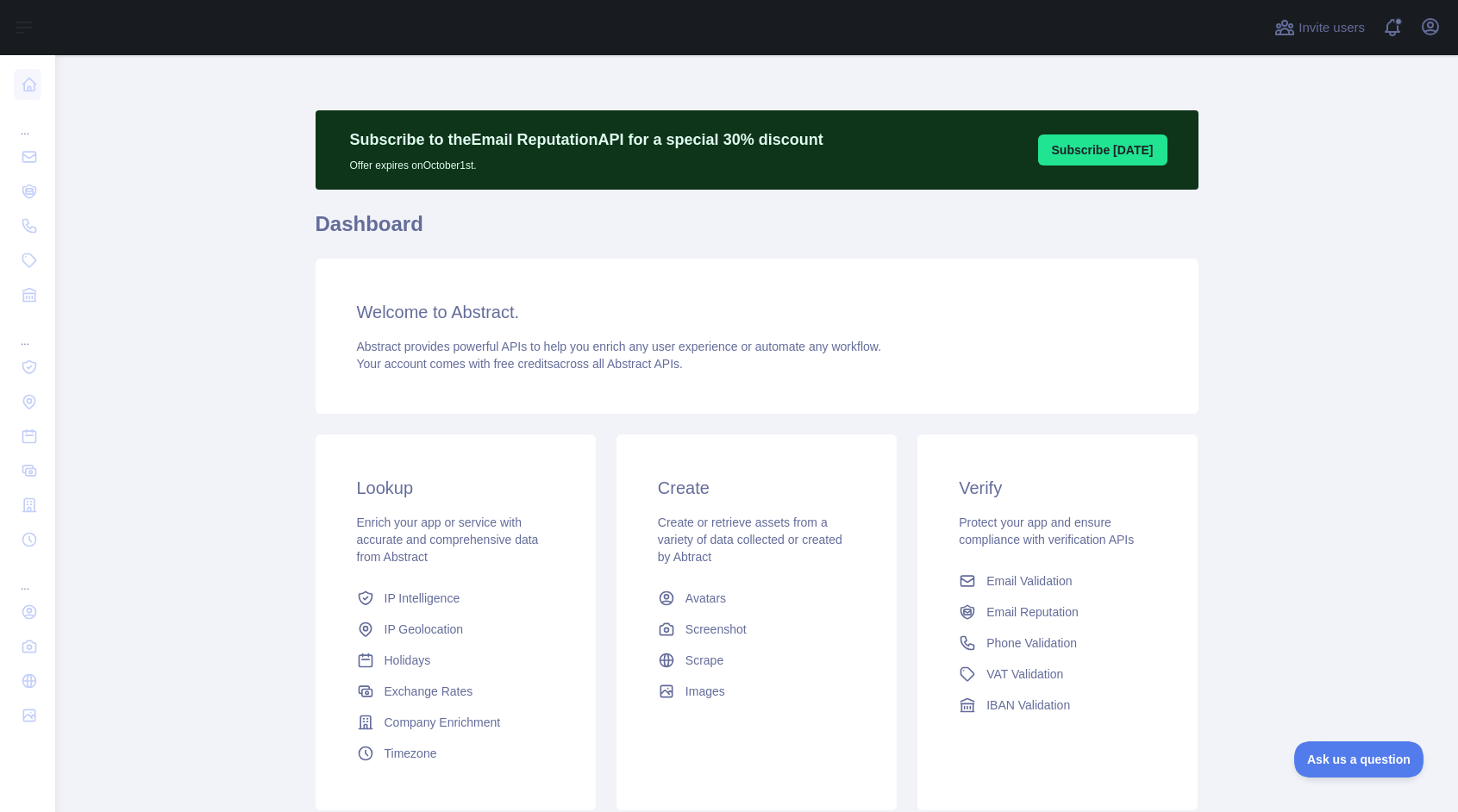
click at [1098, 154] on button "Subscribe [DATE]" at bounding box center [1103, 150] width 130 height 31
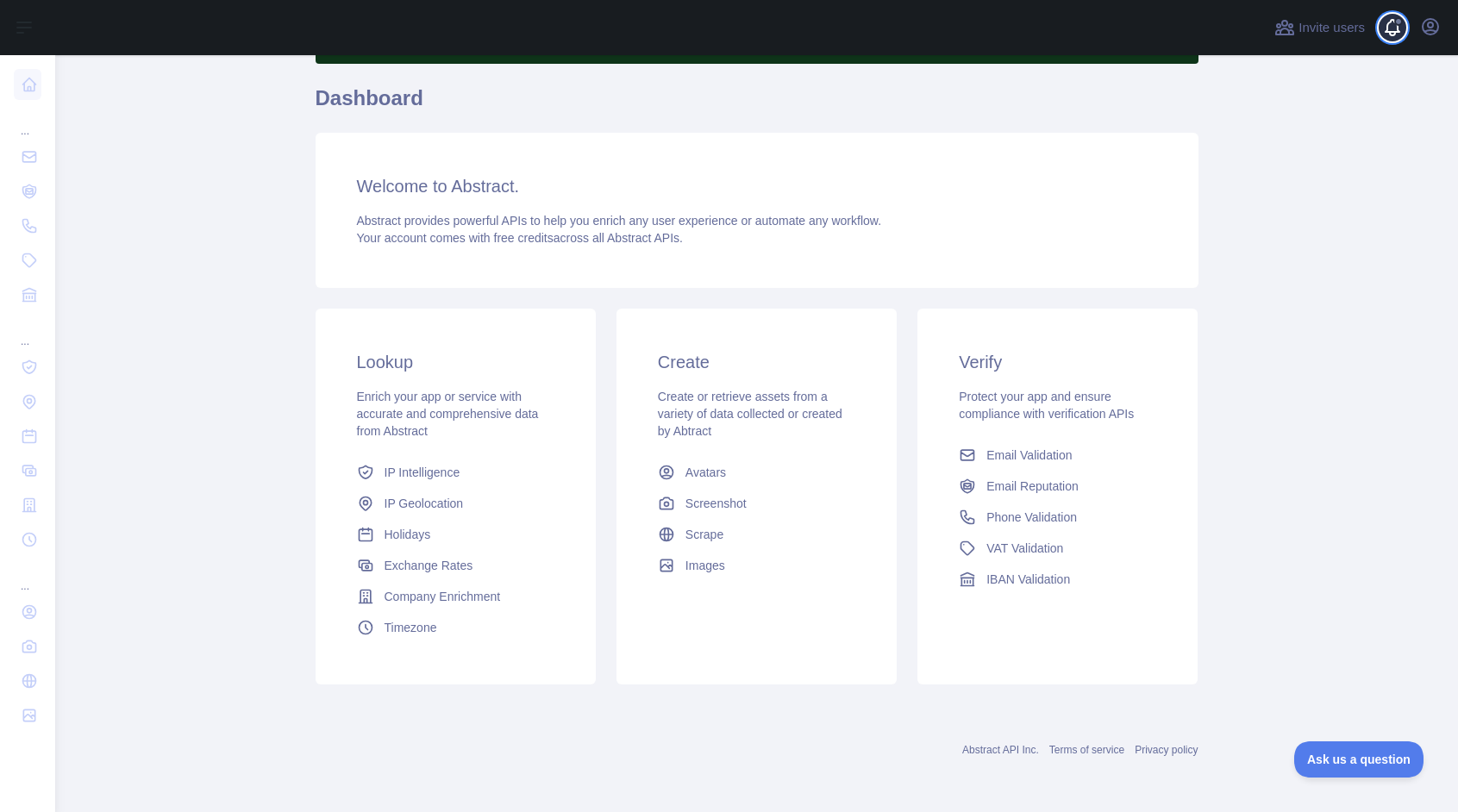
click at [1416, 30] on span at bounding box center [1398, 27] width 34 height 55
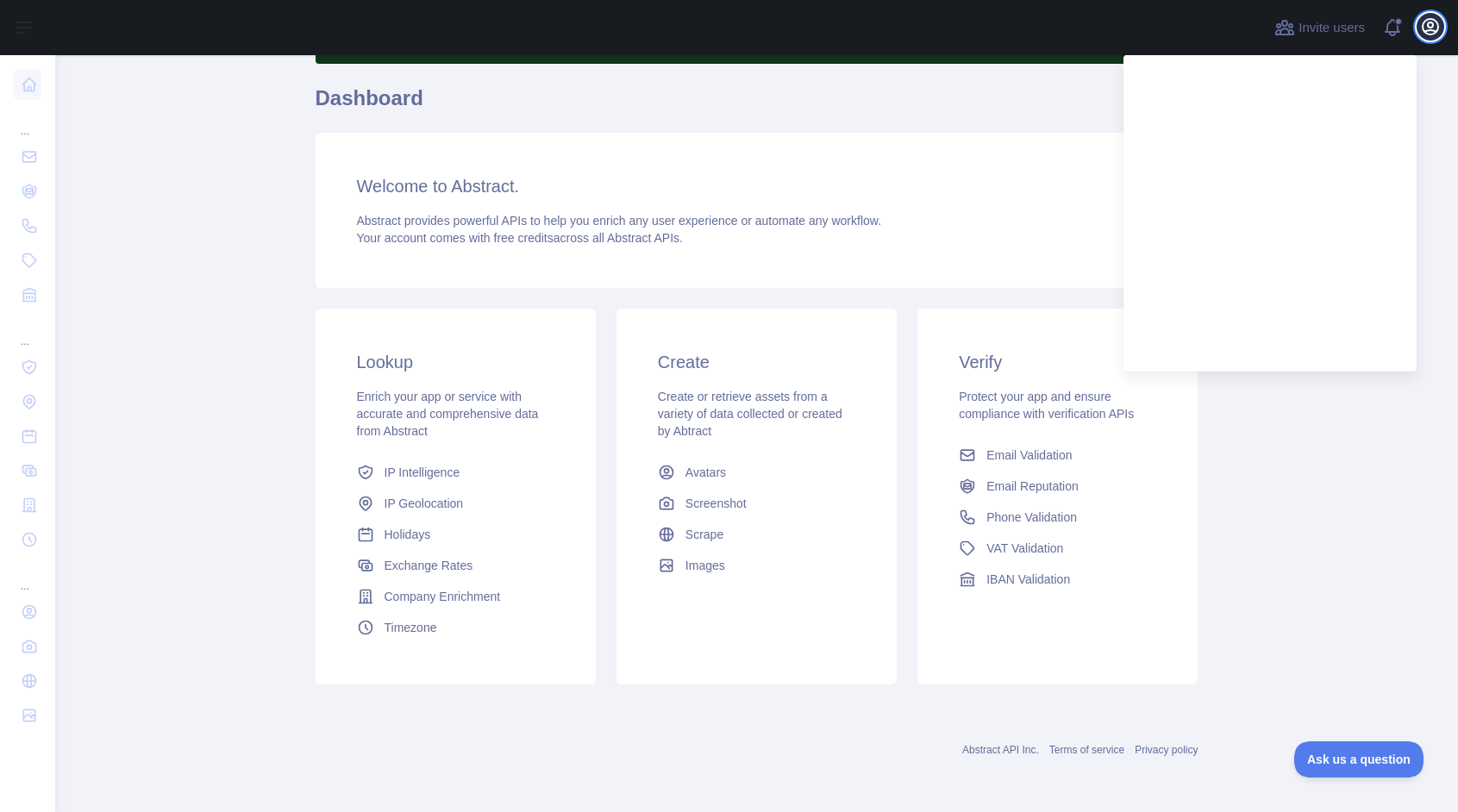
click at [1426, 28] on icon "button" at bounding box center [1431, 27] width 21 height 21
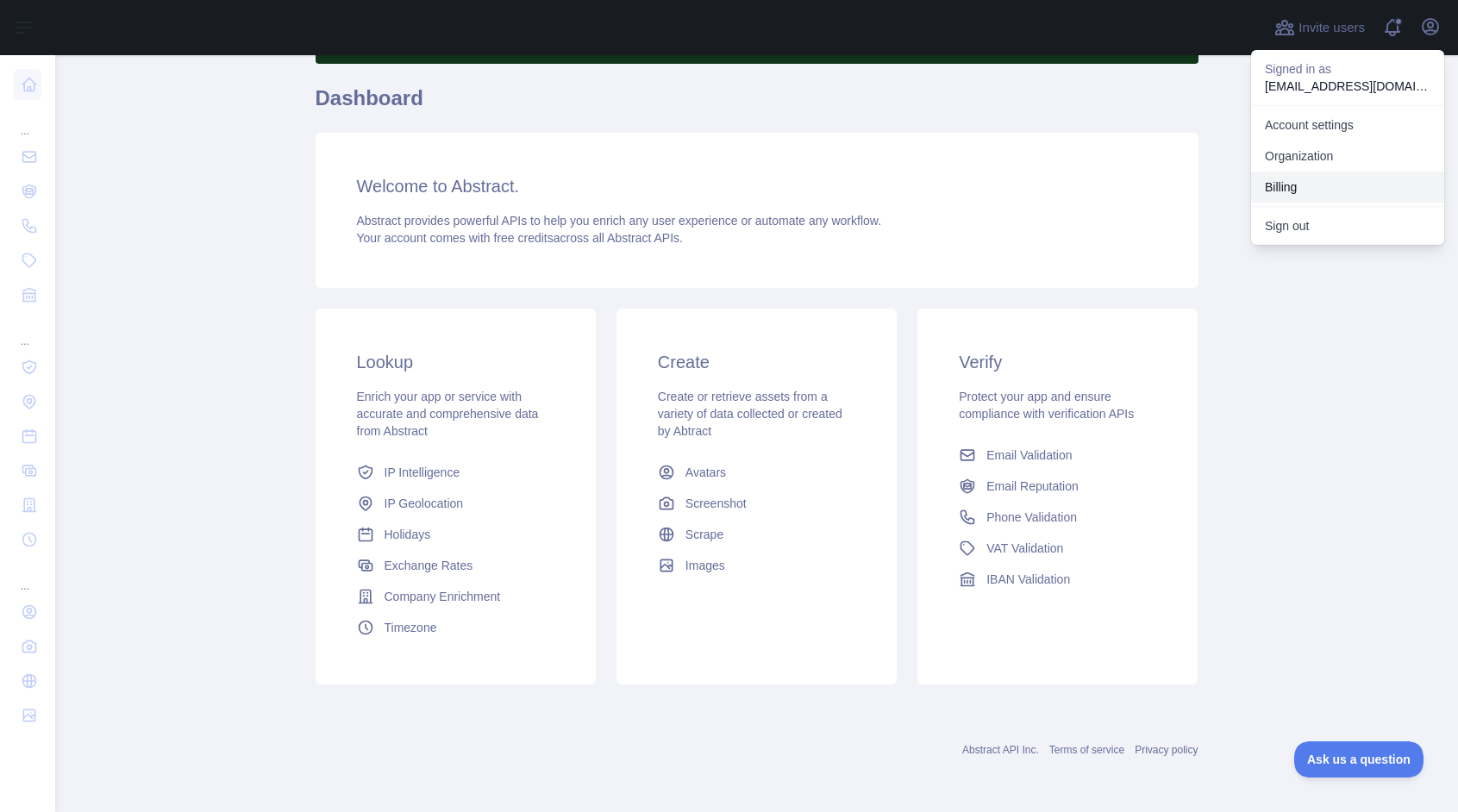
click at [1310, 185] on button "Billing" at bounding box center [1348, 186] width 193 height 31
